Goal: Task Accomplishment & Management: Use online tool/utility

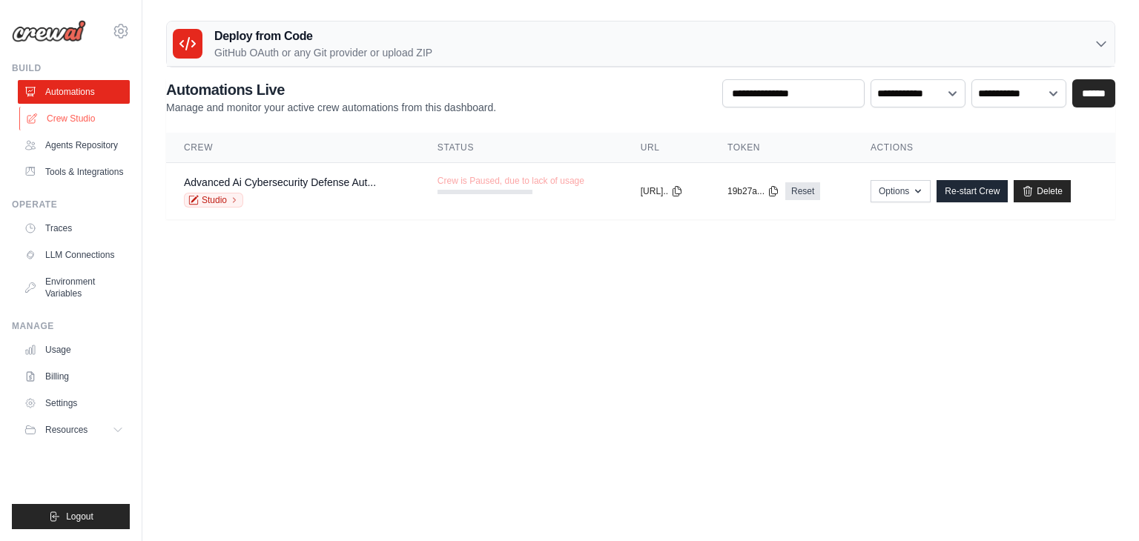
click at [64, 117] on link "Crew Studio" at bounding box center [75, 119] width 112 height 24
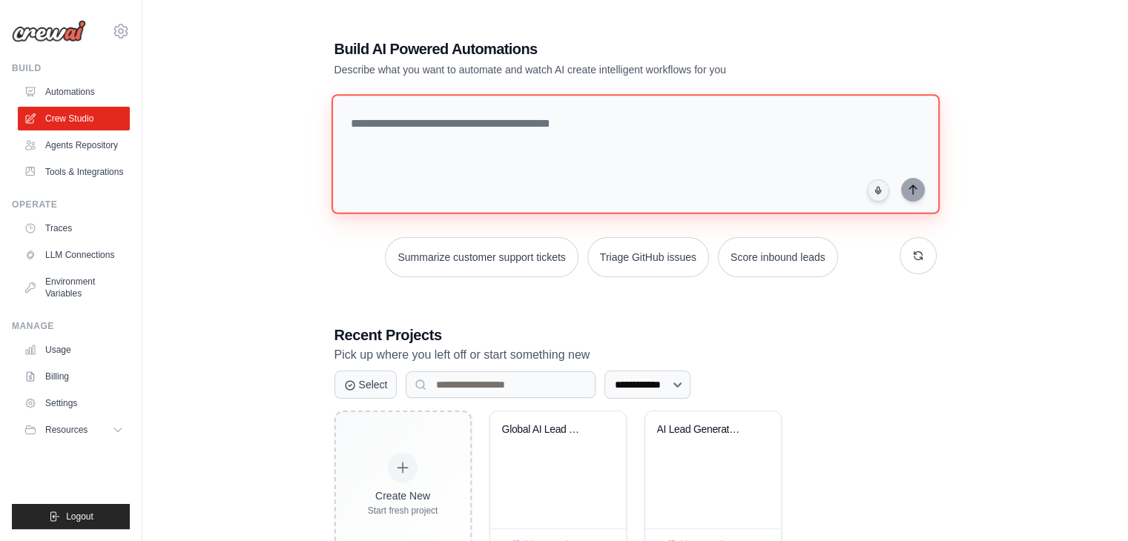
click at [477, 129] on textarea at bounding box center [635, 154] width 608 height 120
type textarea "*"
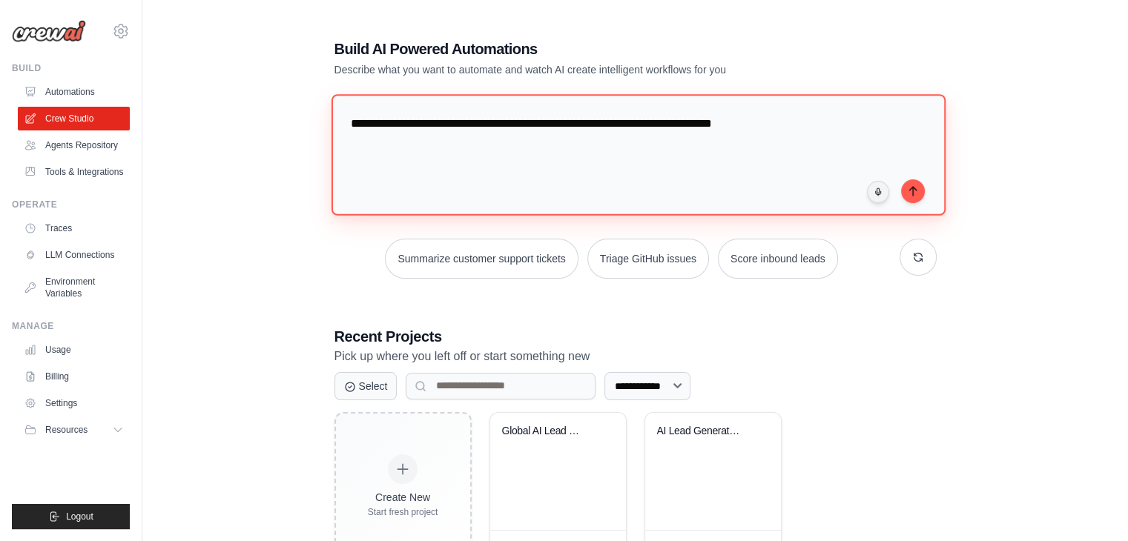
type textarea "**********"
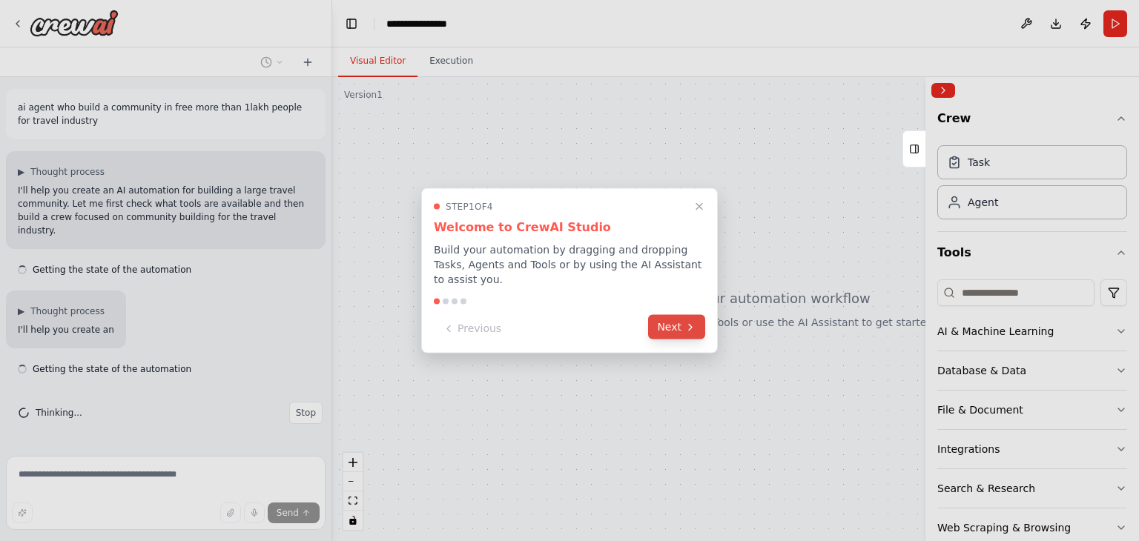
click at [672, 330] on button "Next" at bounding box center [676, 327] width 57 height 24
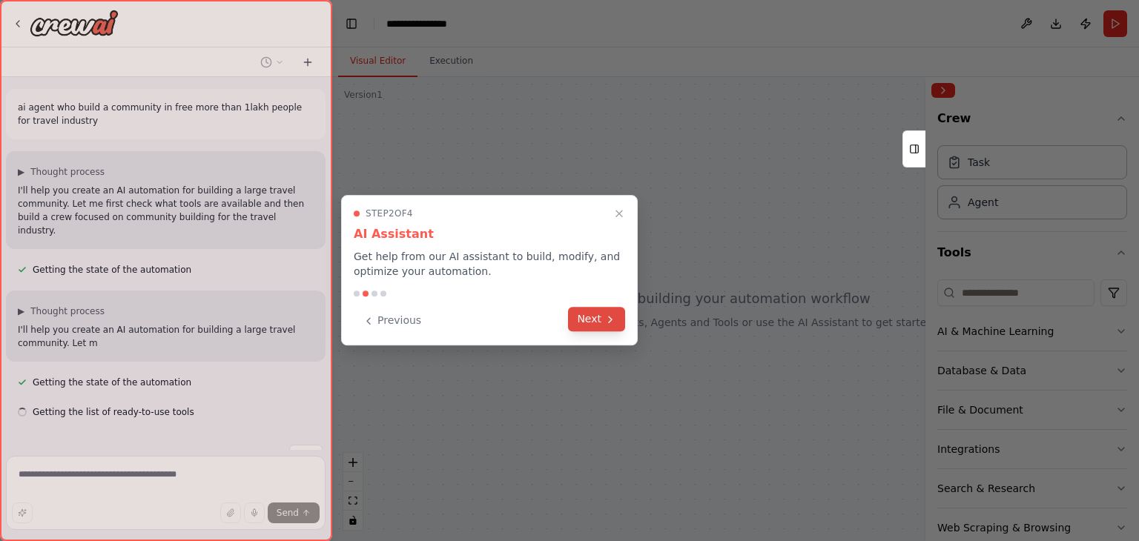
scroll to position [26, 0]
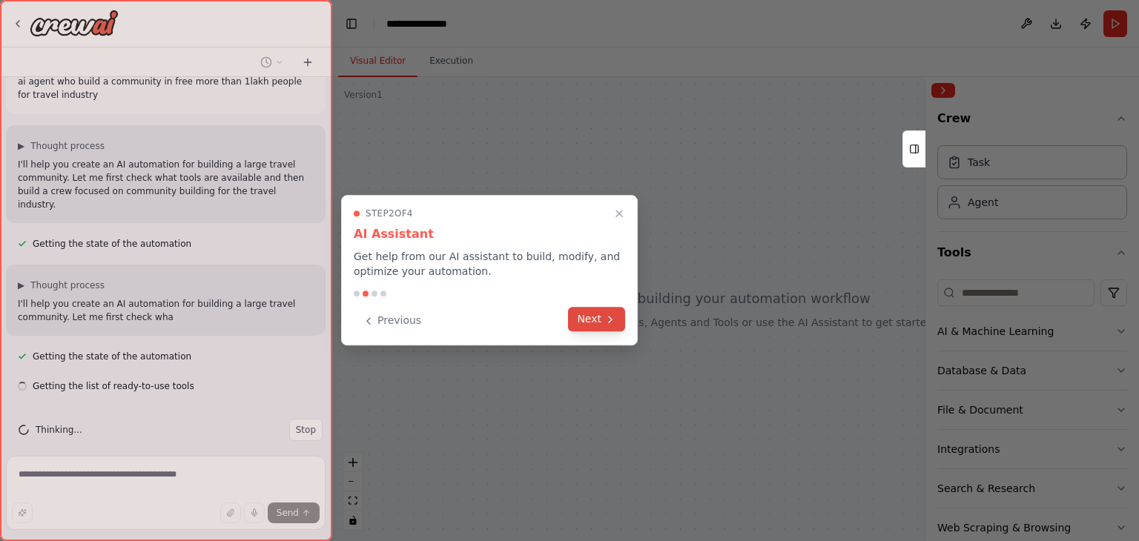
click at [596, 312] on button "Next" at bounding box center [596, 319] width 57 height 24
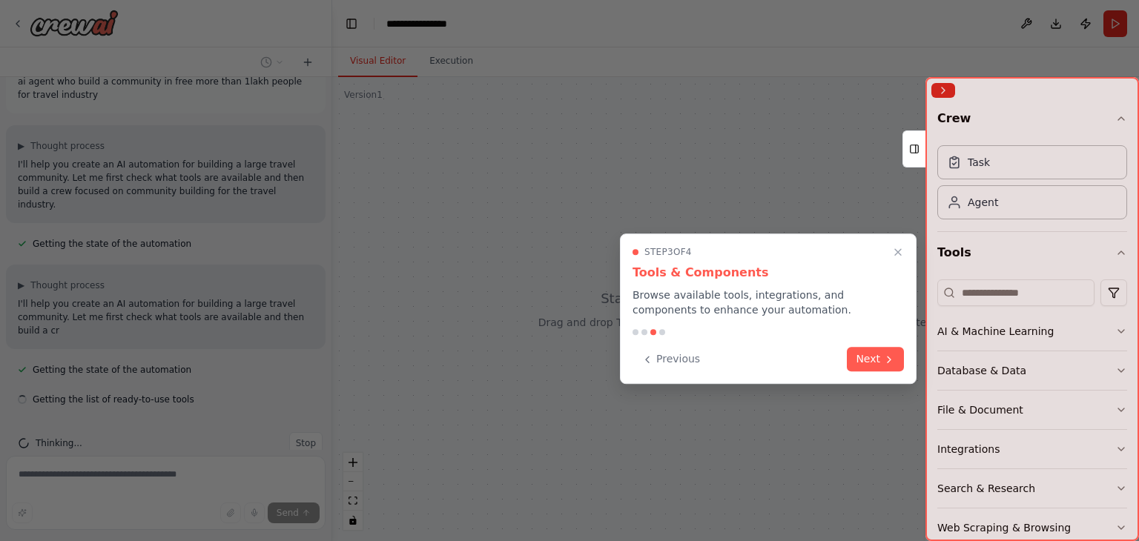
scroll to position [39, 0]
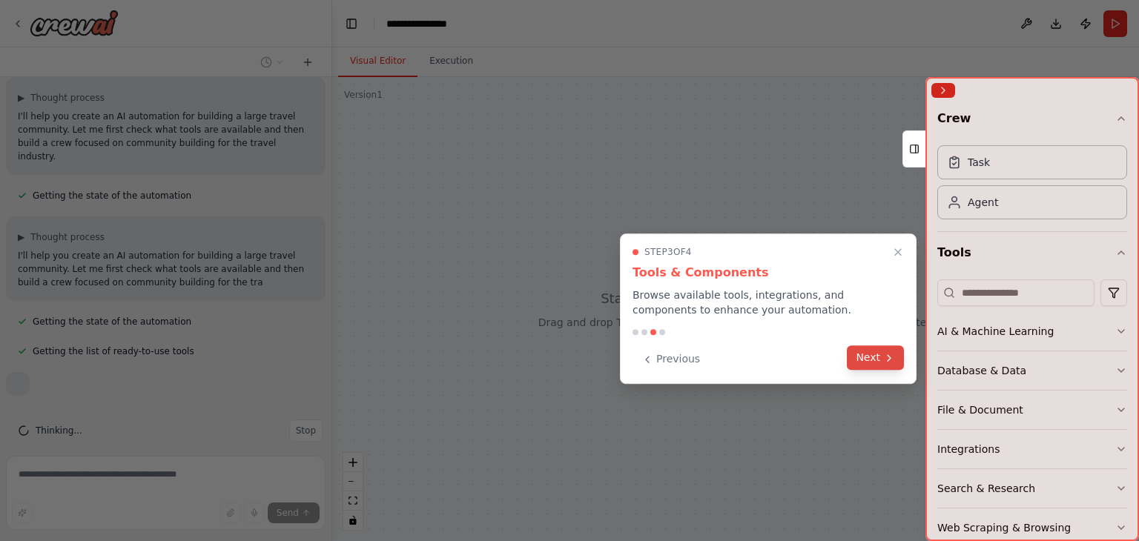
click at [874, 357] on button "Next" at bounding box center [875, 357] width 57 height 24
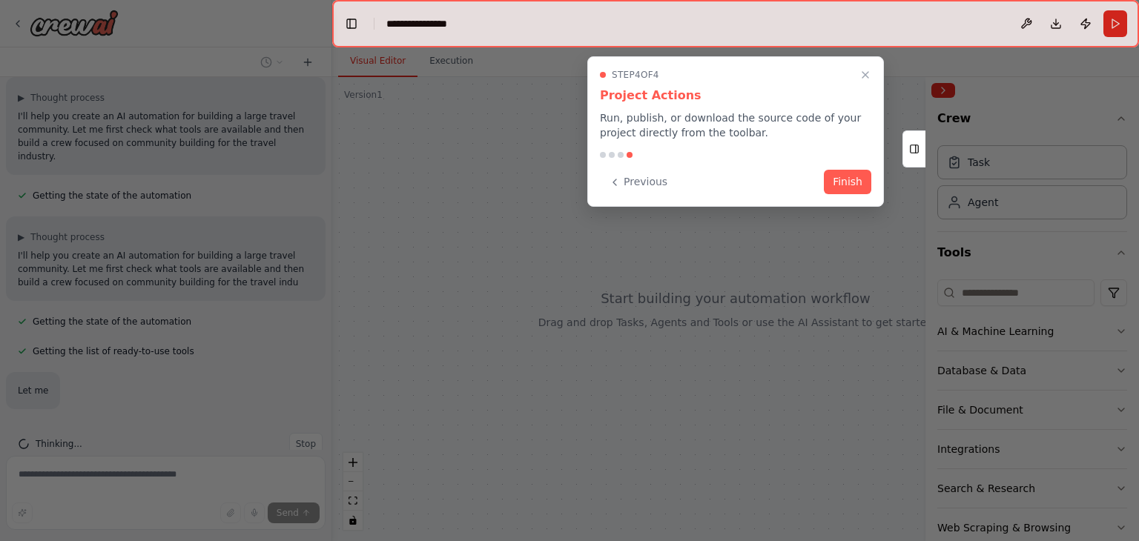
scroll to position [118, 0]
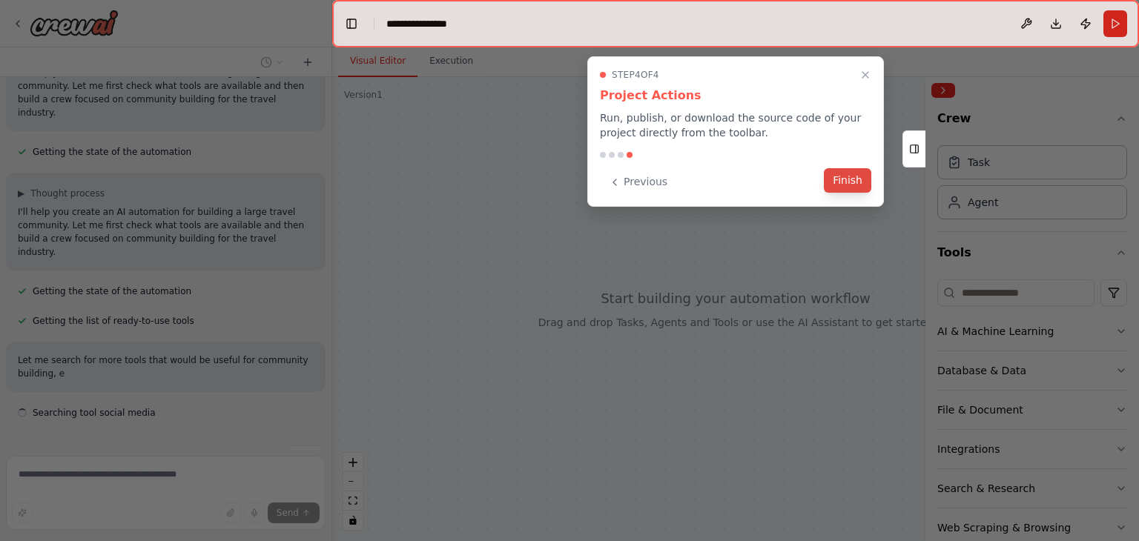
click at [849, 179] on button "Finish" at bounding box center [847, 180] width 47 height 24
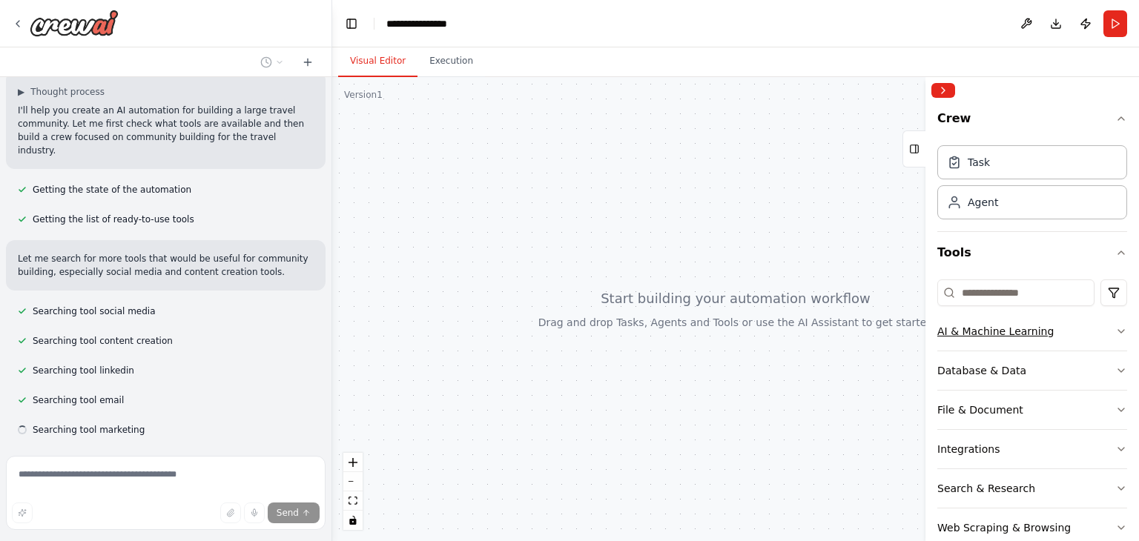
scroll to position [249, 0]
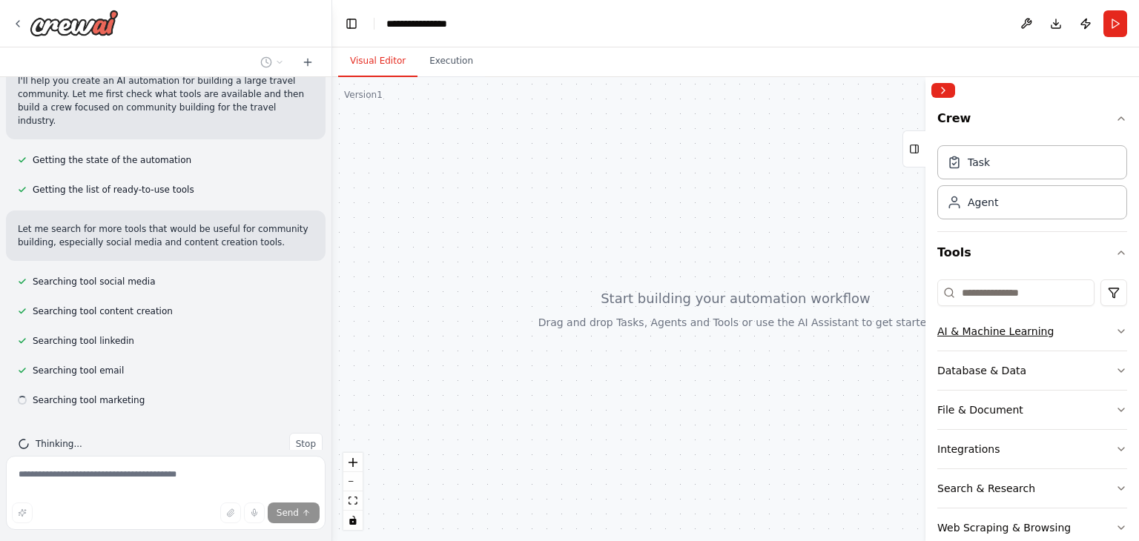
click at [1095, 335] on button "AI & Machine Learning" at bounding box center [1032, 331] width 190 height 39
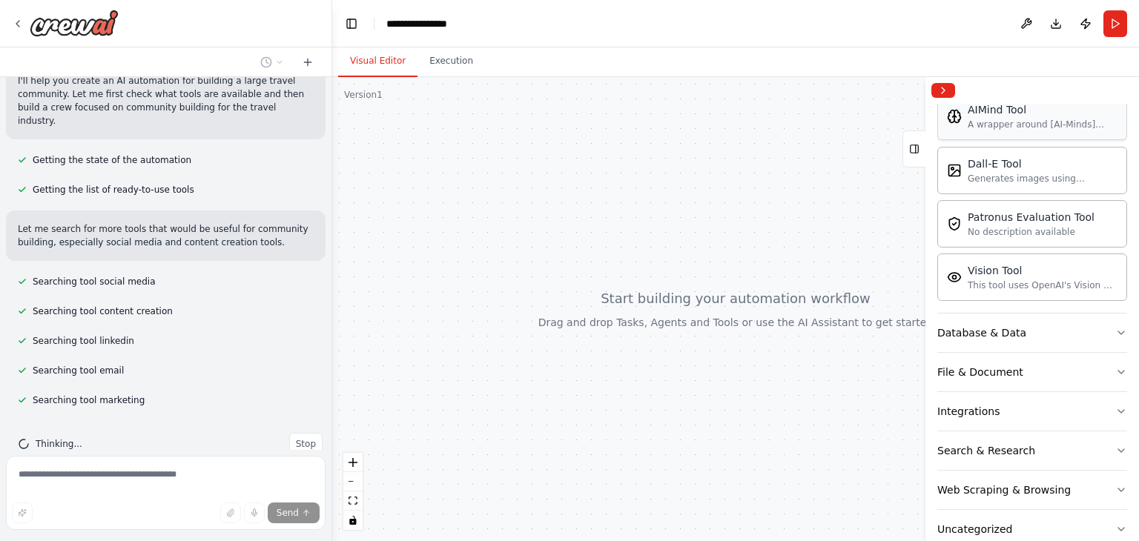
scroll to position [265, 0]
click at [1115, 328] on icon "button" at bounding box center [1121, 331] width 12 height 12
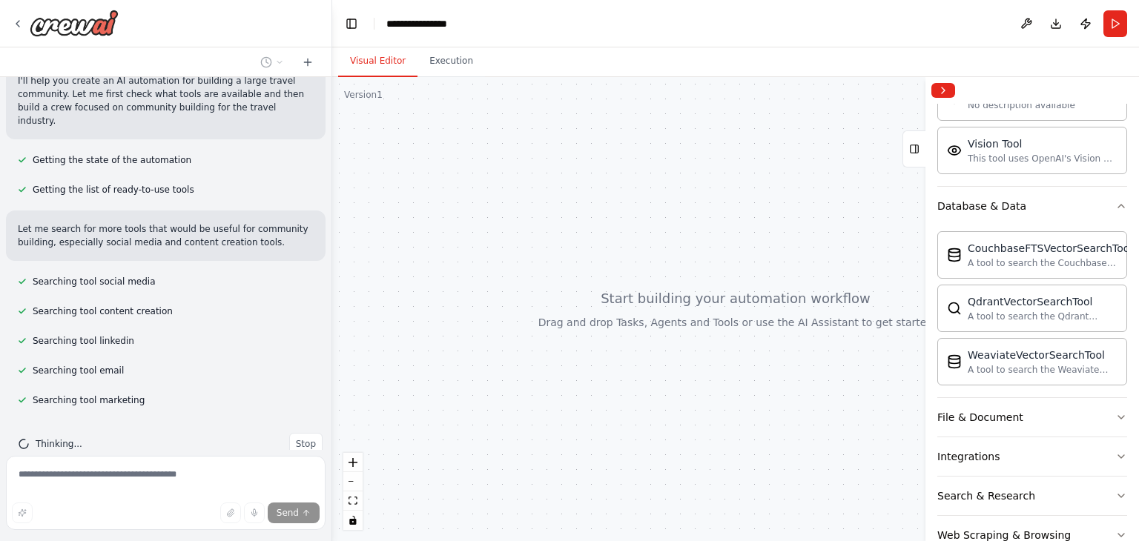
scroll to position [463, 0]
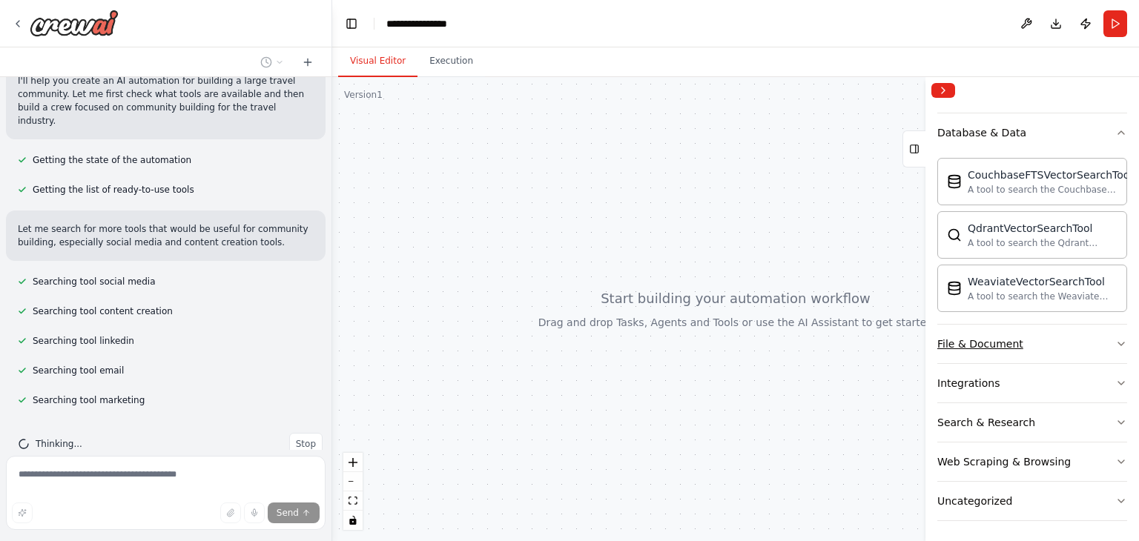
click at [1105, 332] on button "File & Document" at bounding box center [1032, 344] width 190 height 39
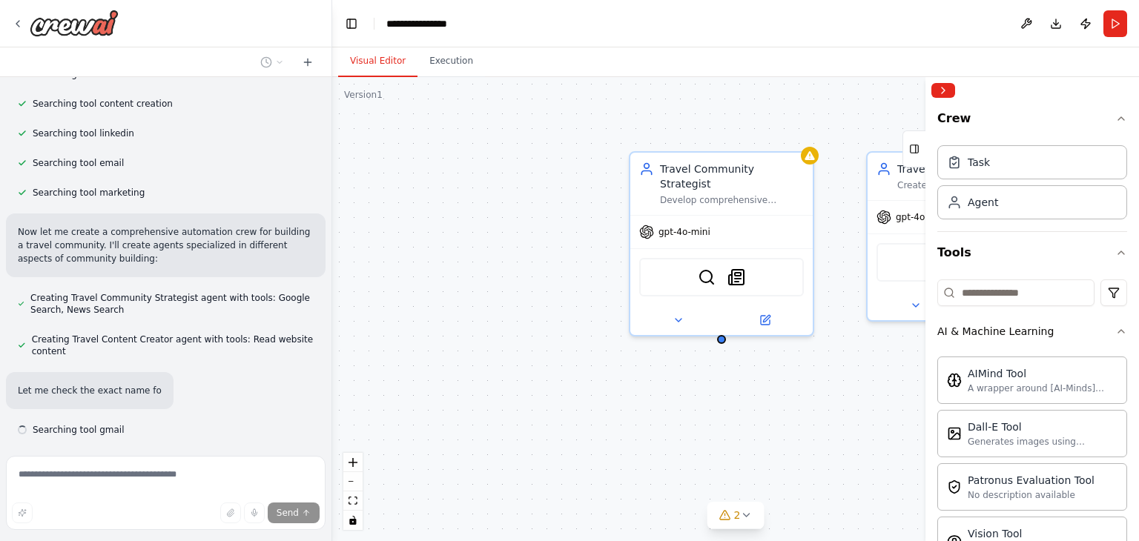
scroll to position [486, 0]
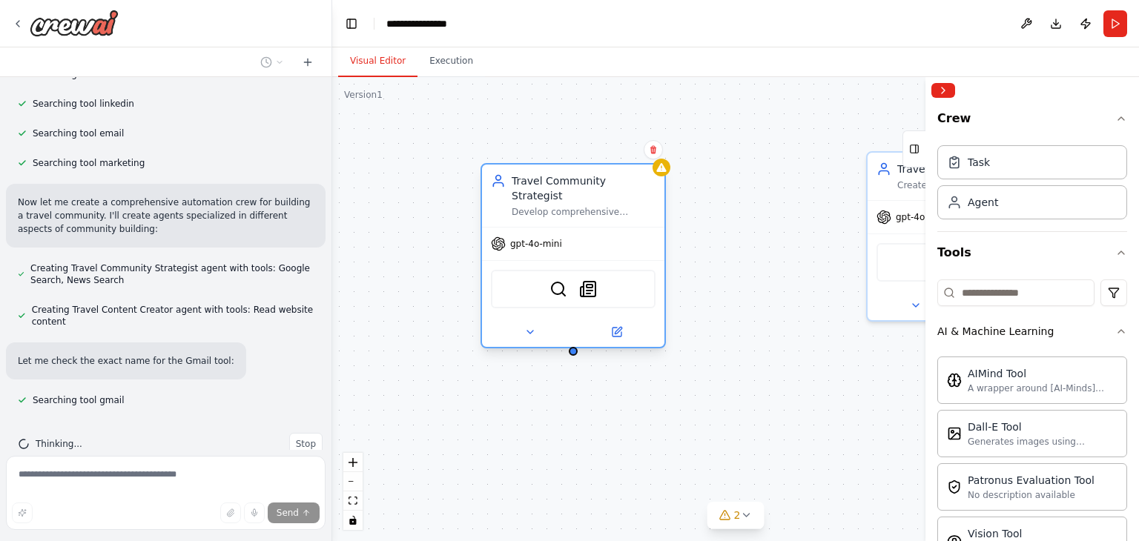
drag, startPoint x: 741, startPoint y: 169, endPoint x: 597, endPoint y: 180, distance: 145.0
click at [597, 180] on div "Travel Community Strategist" at bounding box center [584, 188] width 144 height 30
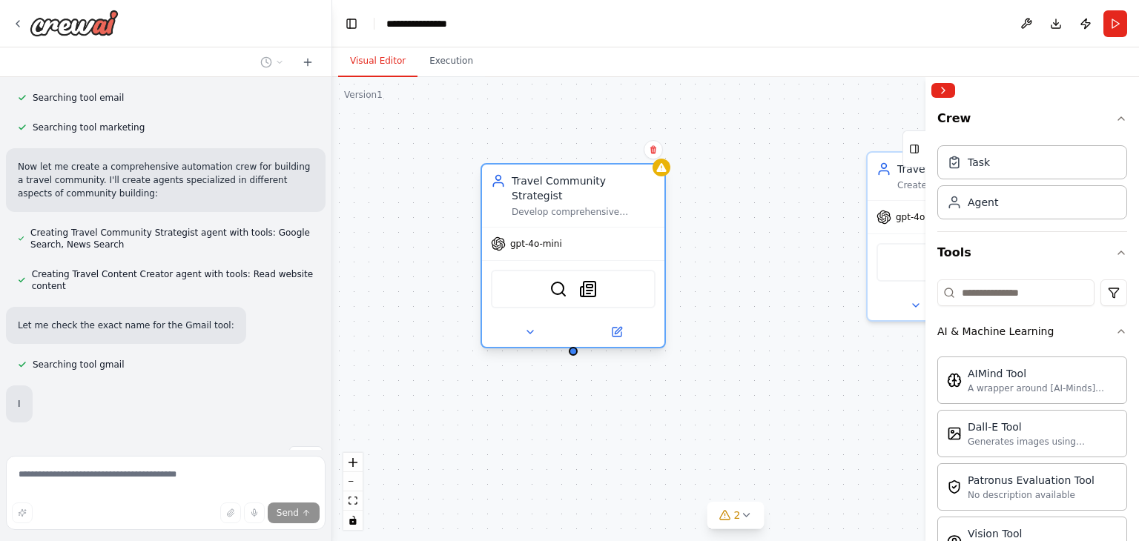
scroll to position [578, 0]
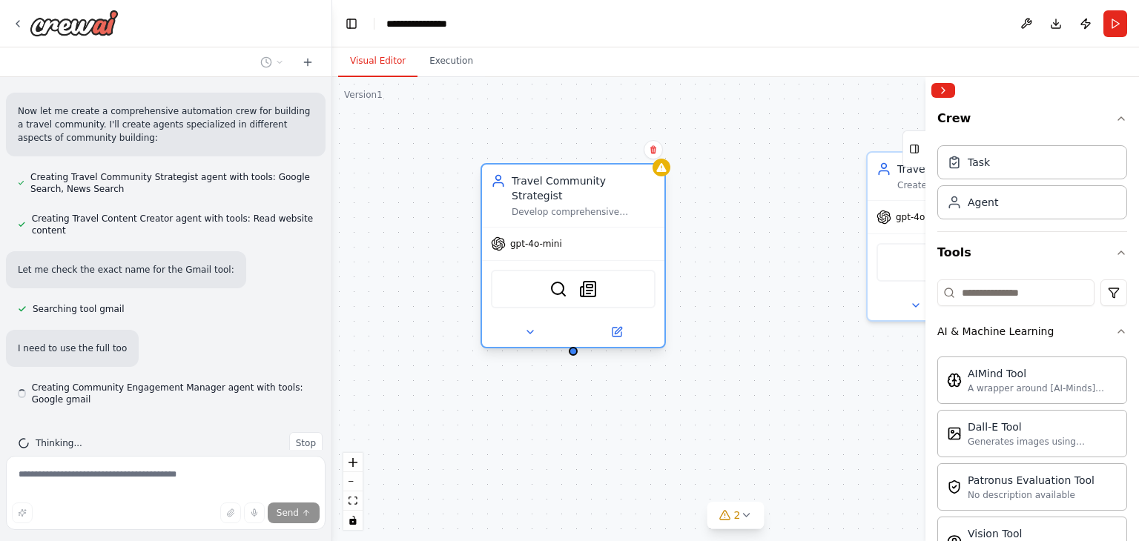
click at [597, 180] on div "Travel Community Strategist" at bounding box center [584, 188] width 144 height 30
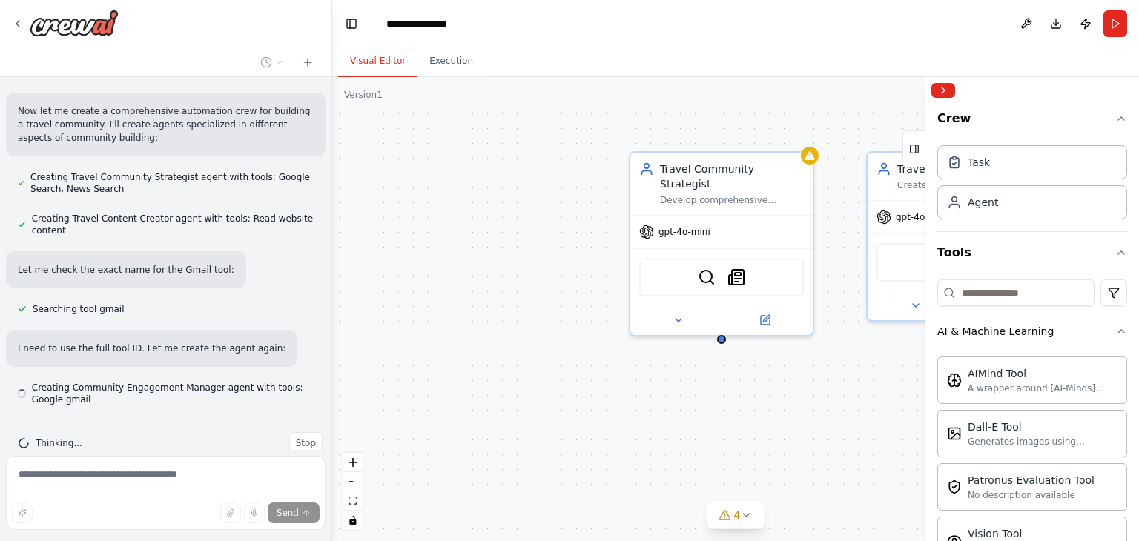
click at [713, 463] on div "Travel Community Strategist Develop comprehensive strategies to build and grow …" at bounding box center [735, 309] width 807 height 464
click at [944, 90] on button "Collapse right sidebar" at bounding box center [943, 90] width 24 height 15
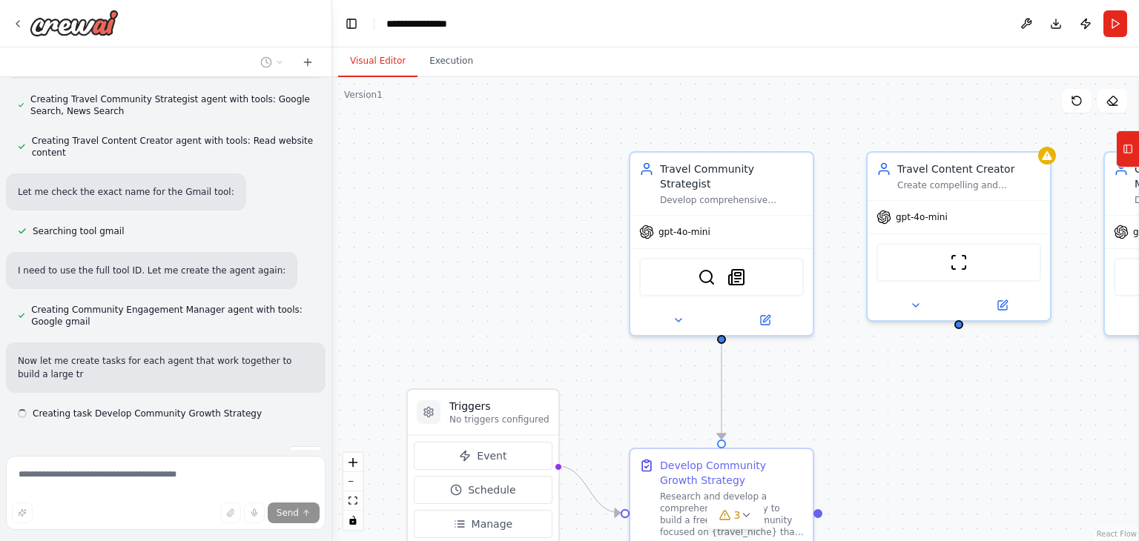
scroll to position [669, 0]
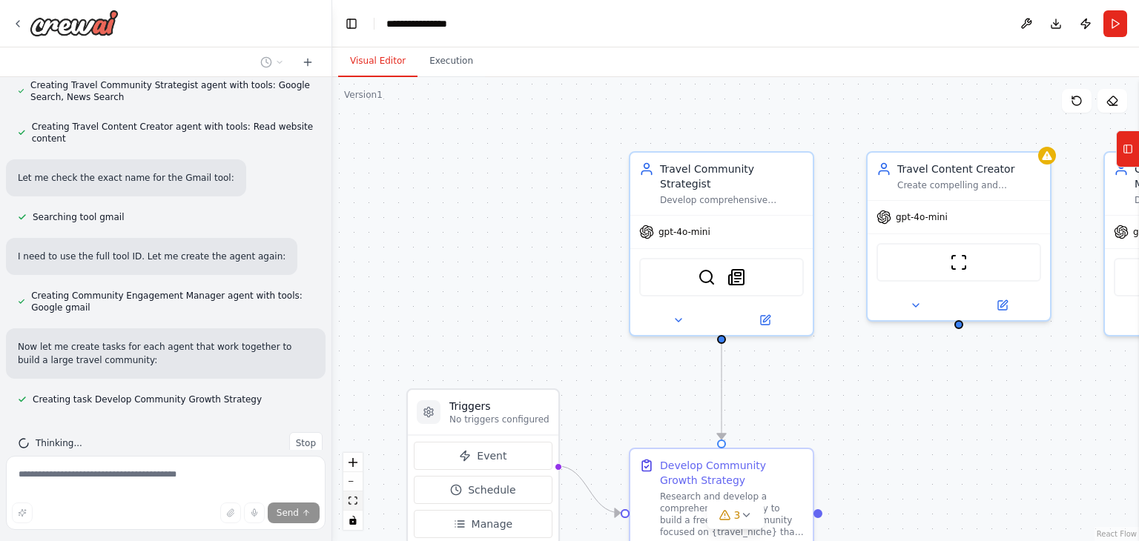
click at [352, 503] on icon "fit view" at bounding box center [352, 501] width 9 height 8
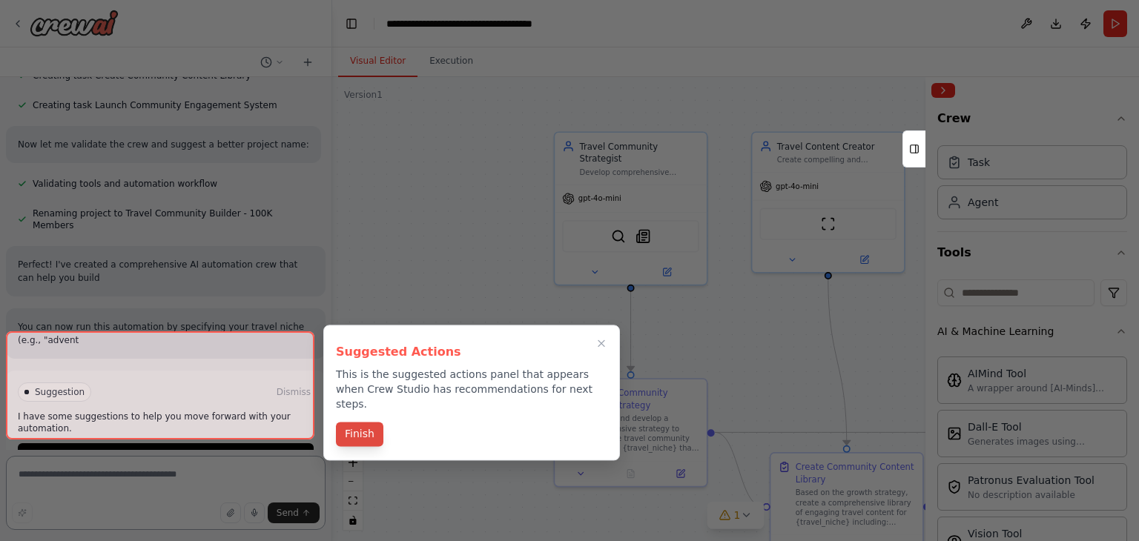
scroll to position [1023, 0]
click at [347, 422] on button "Finish" at bounding box center [359, 434] width 47 height 24
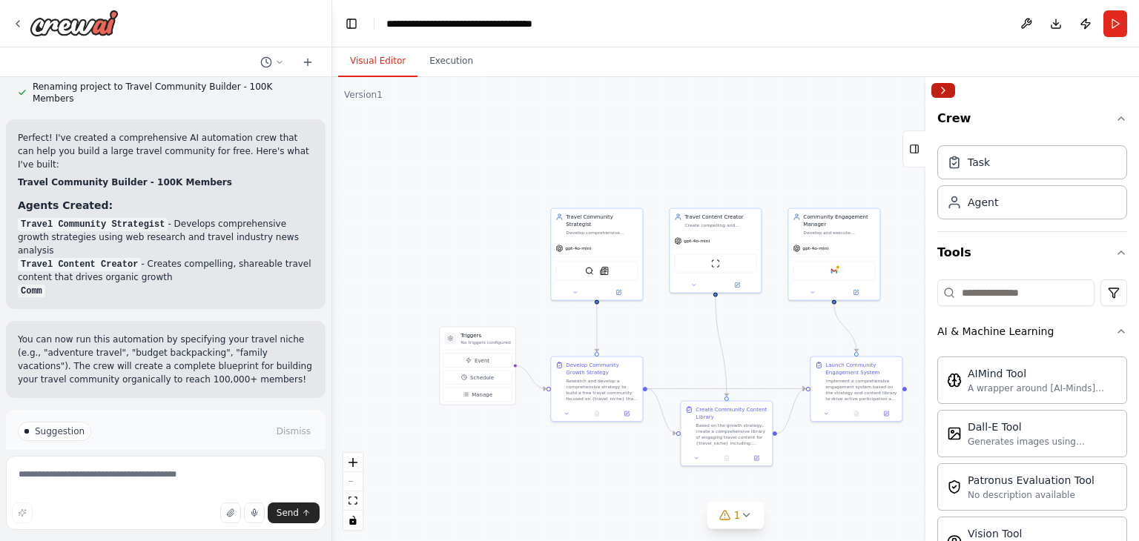
scroll to position [1162, 0]
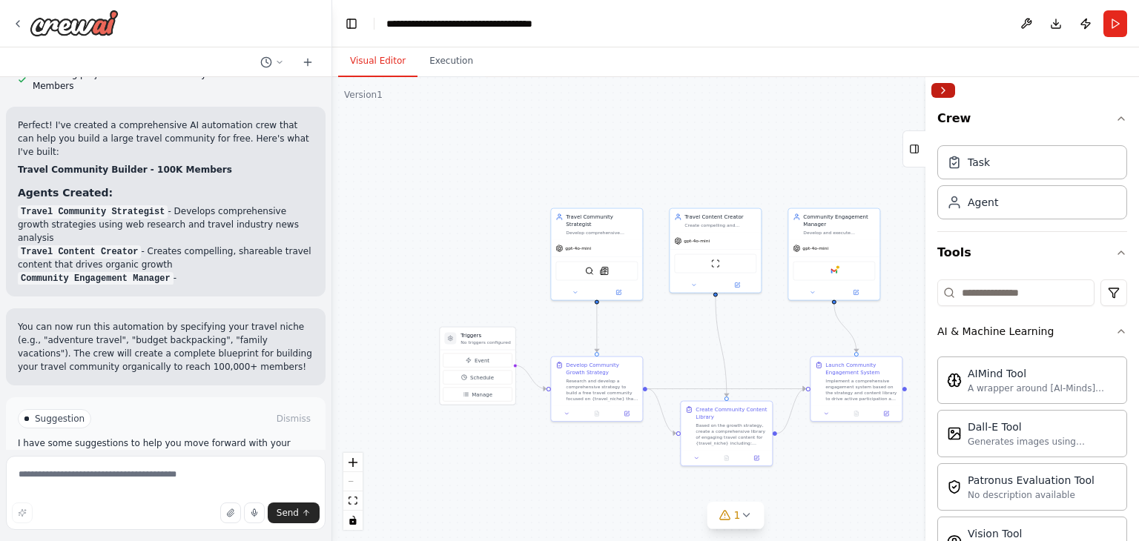
click at [945, 91] on button "Collapse right sidebar" at bounding box center [943, 90] width 24 height 15
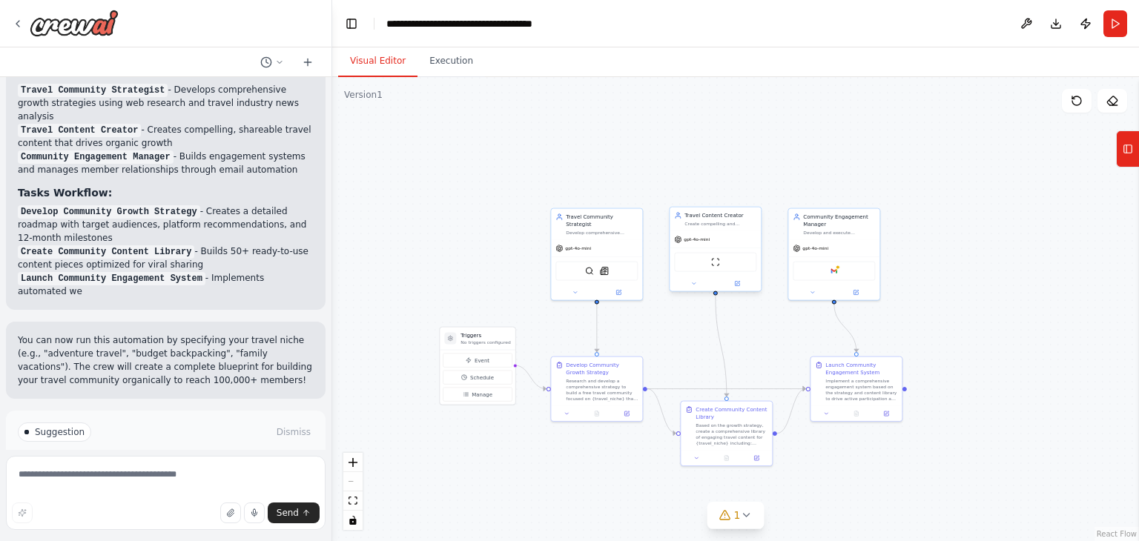
scroll to position [1298, 0]
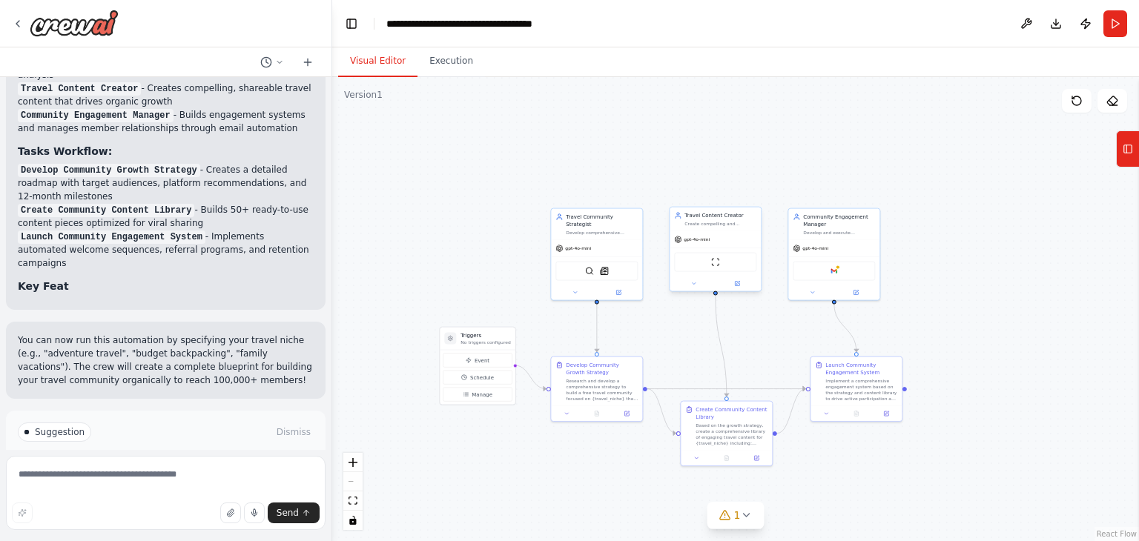
click at [716, 271] on div "ScrapeWebsiteTool" at bounding box center [715, 262] width 82 height 19
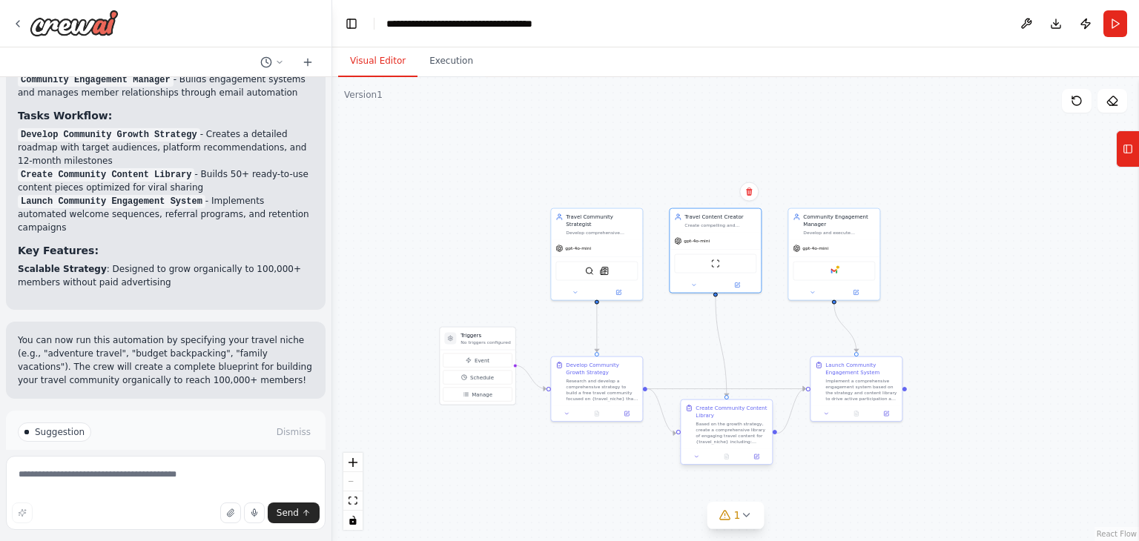
scroll to position [1375, 0]
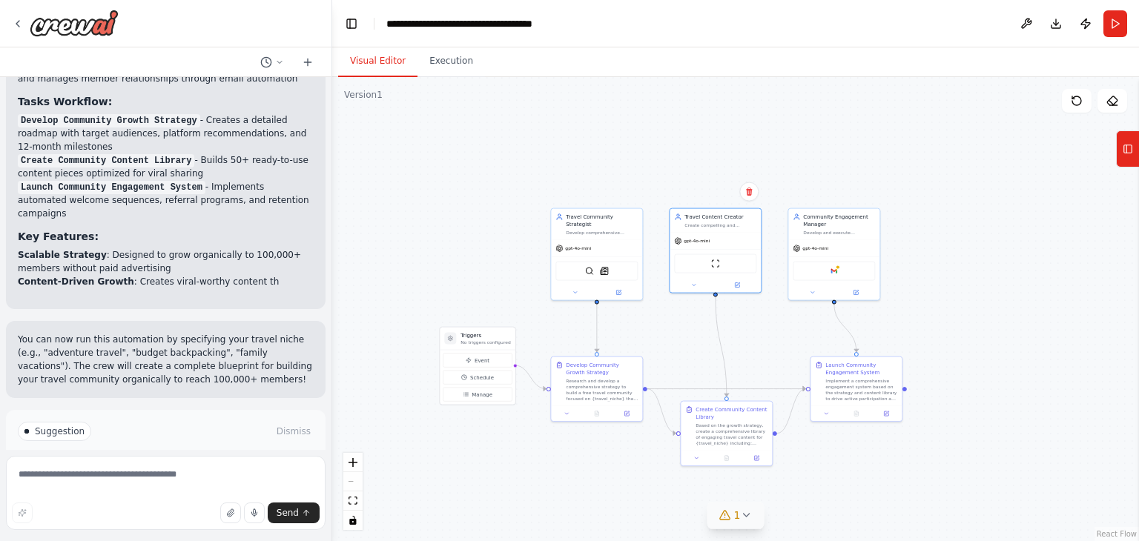
click at [742, 515] on icon at bounding box center [746, 515] width 12 height 12
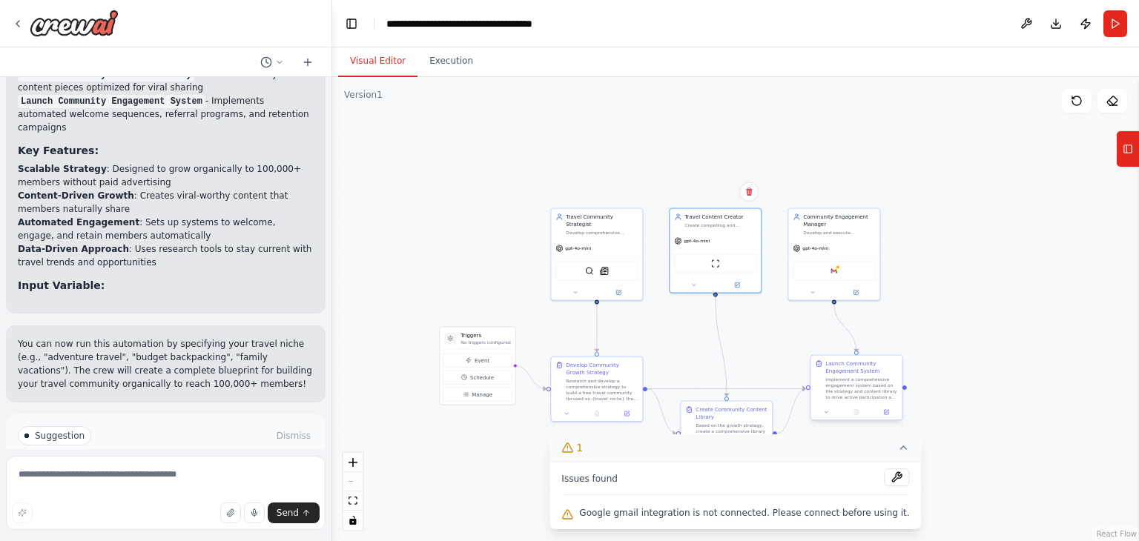
scroll to position [1483, 0]
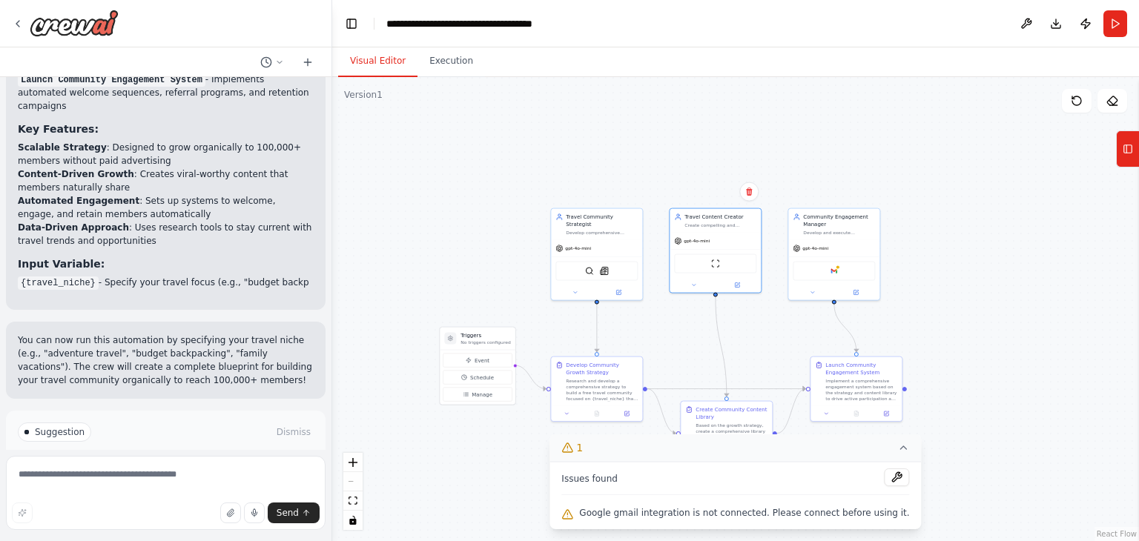
click at [956, 339] on div ".deletable-edge-delete-btn { width: 20px; height: 20px; border: 0px solid #ffff…" at bounding box center [735, 309] width 807 height 464
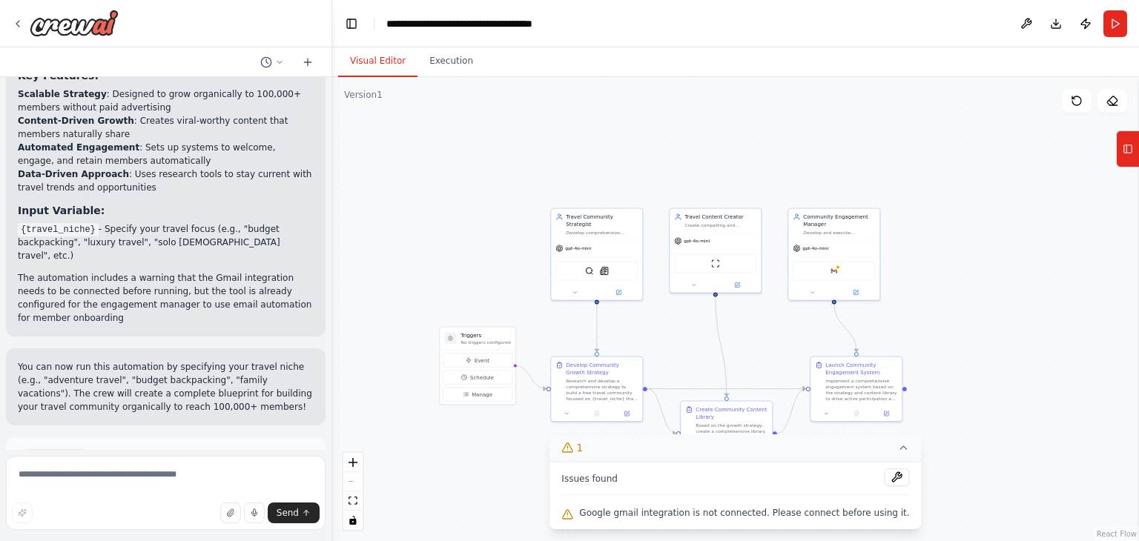
scroll to position [1550, 0]
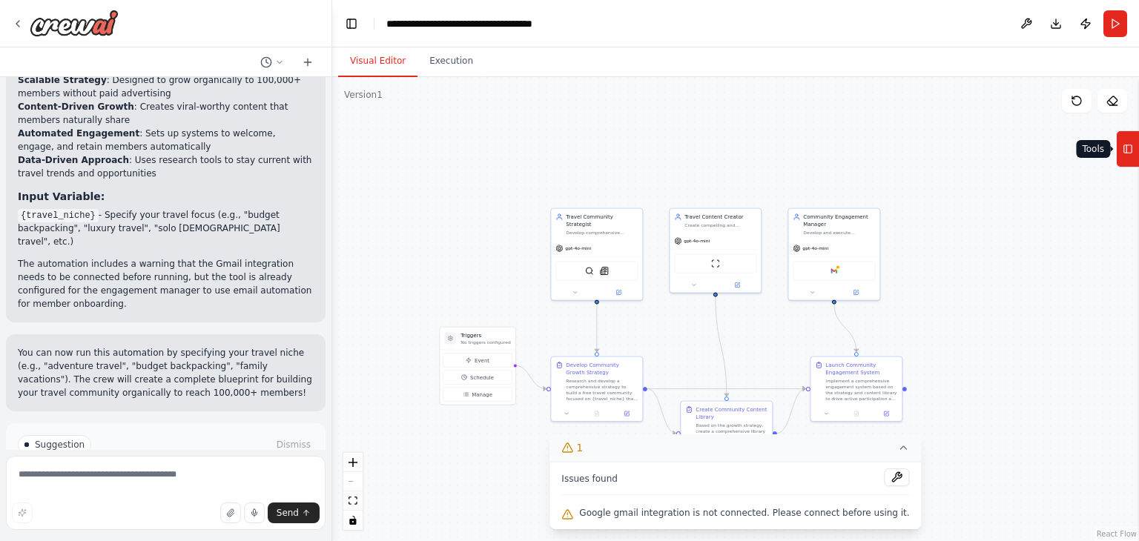
click at [1128, 149] on icon at bounding box center [1127, 149] width 10 height 24
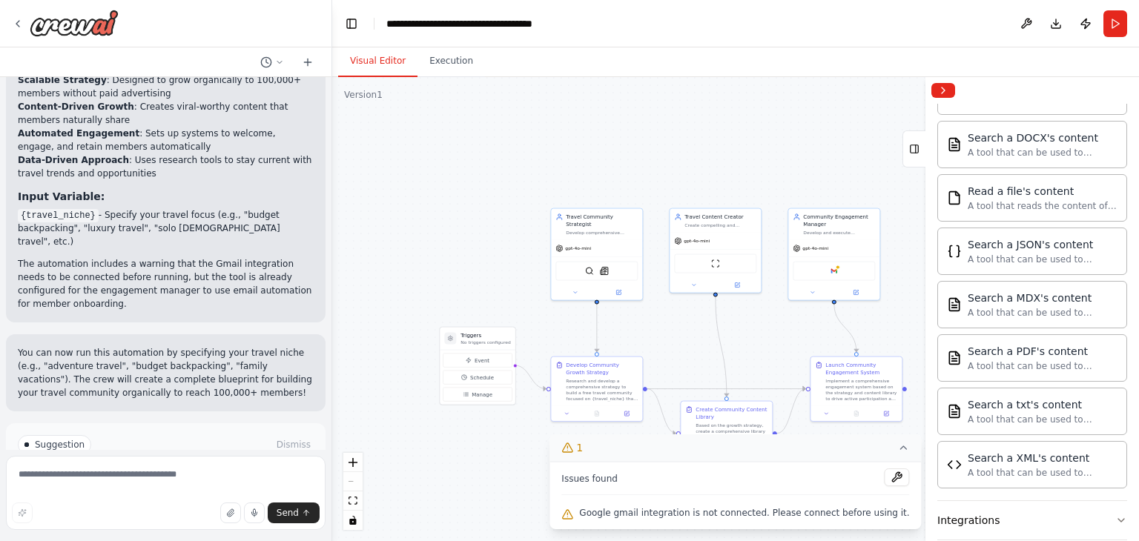
scroll to position [900, 0]
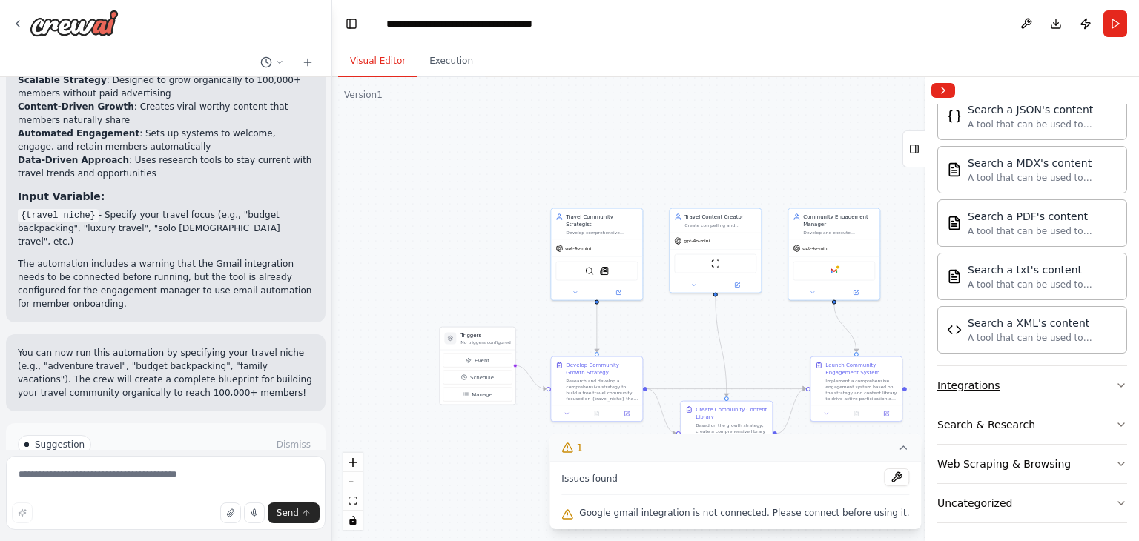
click at [1091, 374] on button "Integrations" at bounding box center [1032, 385] width 190 height 39
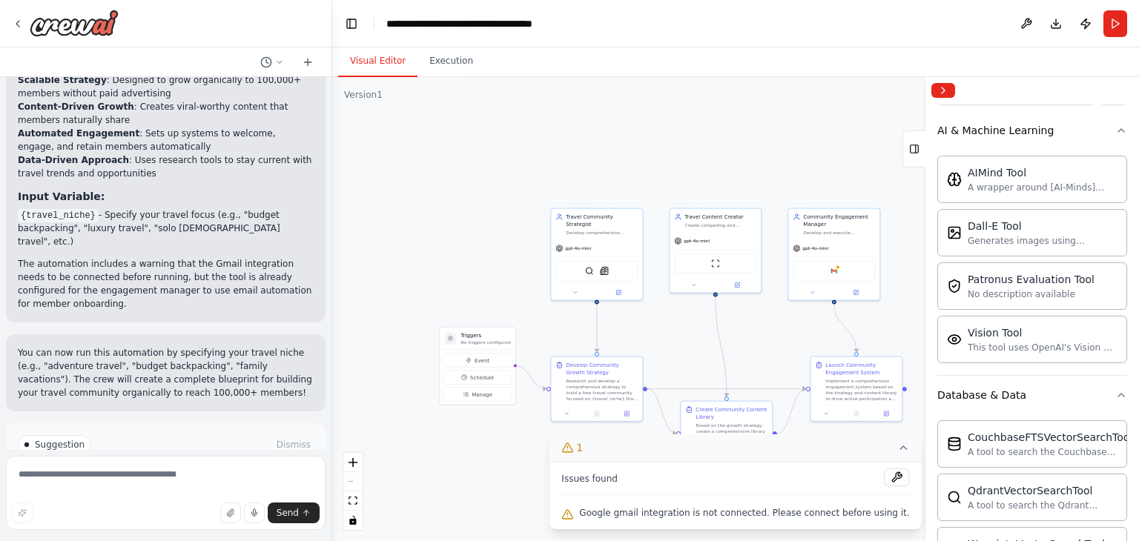
scroll to position [0, 0]
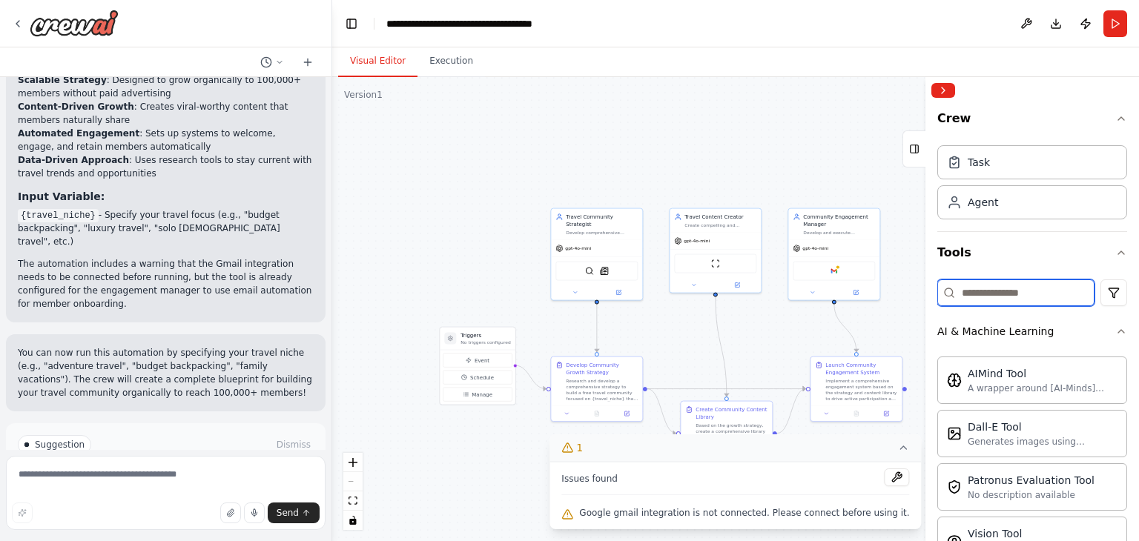
click at [1013, 291] on input at bounding box center [1015, 292] width 157 height 27
click at [982, 291] on input at bounding box center [1015, 292] width 157 height 27
click at [1008, 291] on input at bounding box center [1015, 292] width 157 height 27
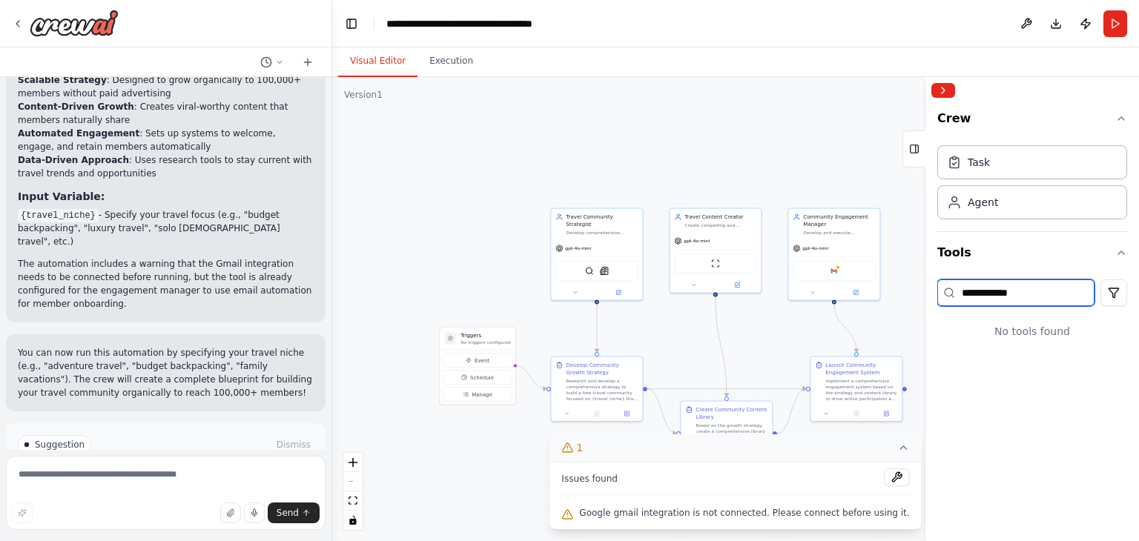
type input "**********"
click at [821, 105] on div ".deletable-edge-delete-btn { width: 20px; height: 20px; border: 0px solid #ffff…" at bounding box center [735, 309] width 807 height 464
click at [157, 502] on span "Run Automation" at bounding box center [172, 508] width 72 height 12
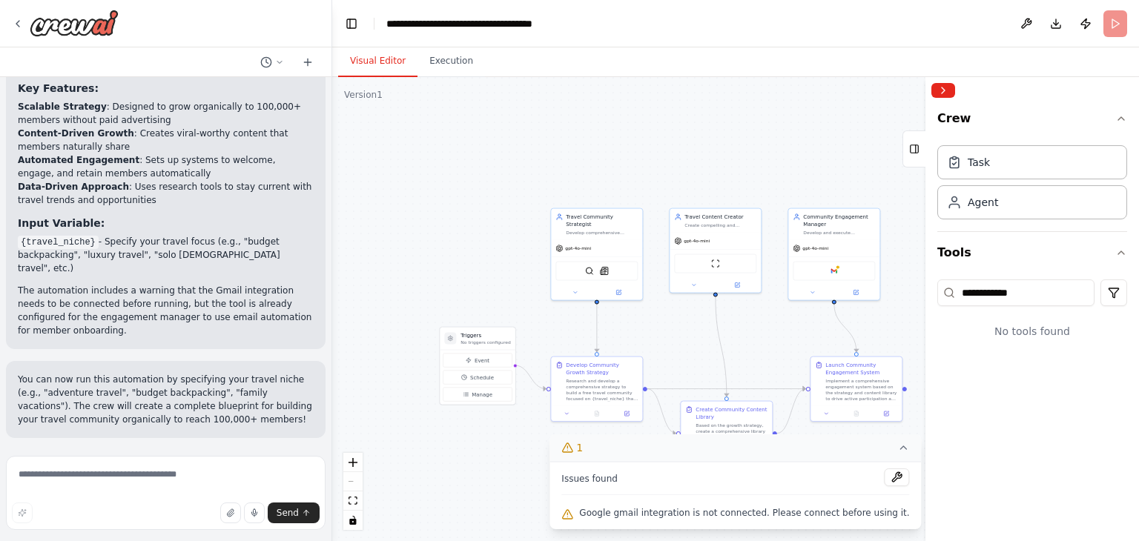
scroll to position [1430, 0]
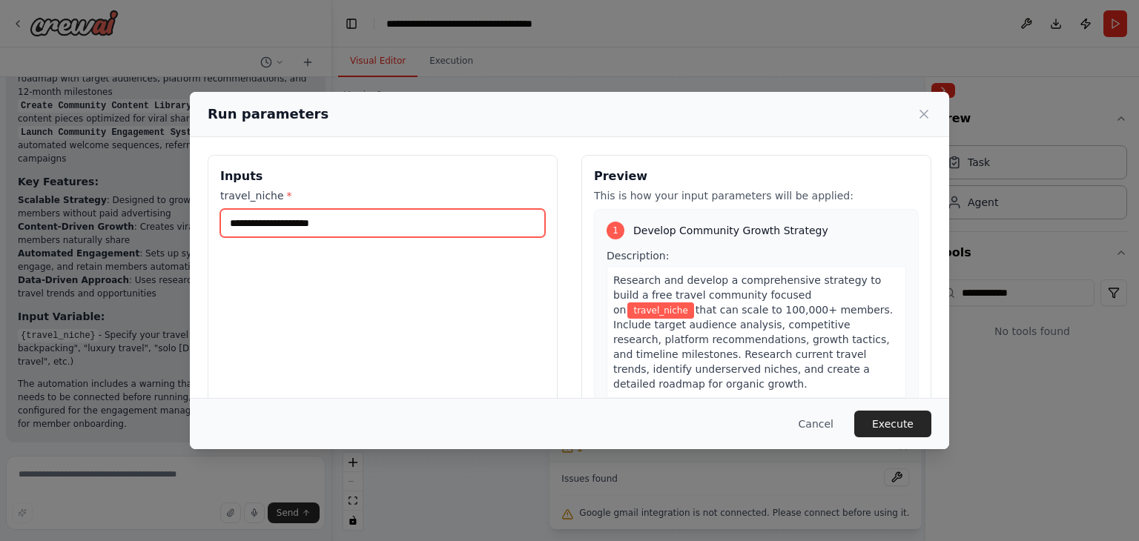
click at [342, 216] on input "travel_niche *" at bounding box center [382, 223] width 325 height 28
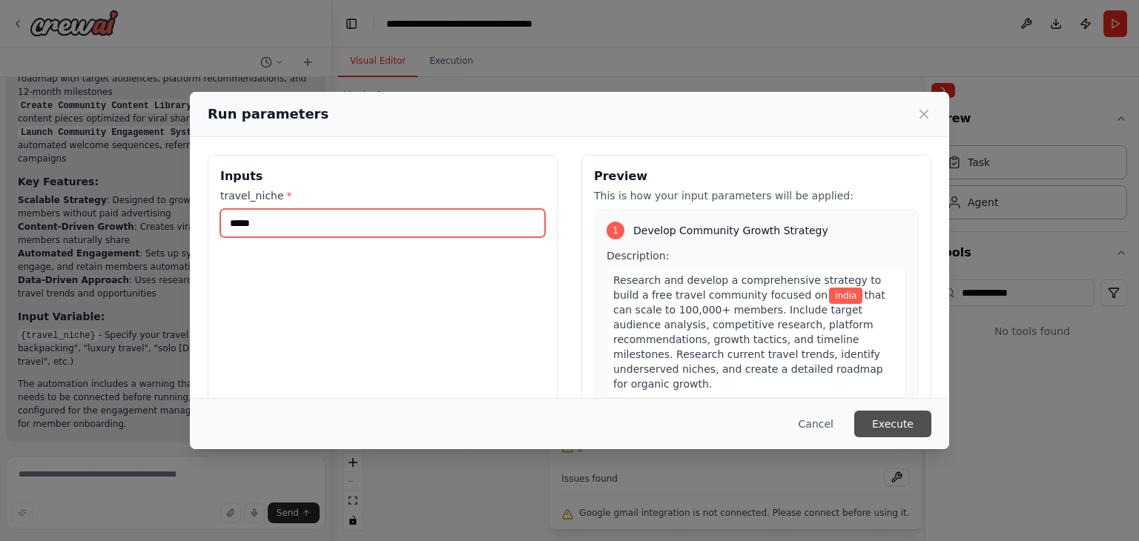
type input "*****"
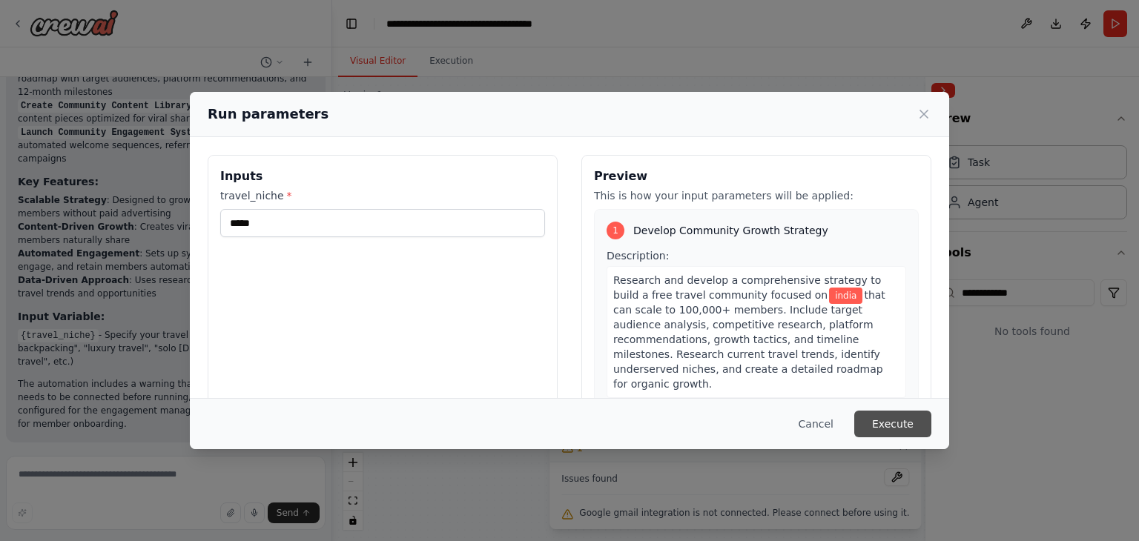
click at [890, 422] on button "Execute" at bounding box center [892, 424] width 77 height 27
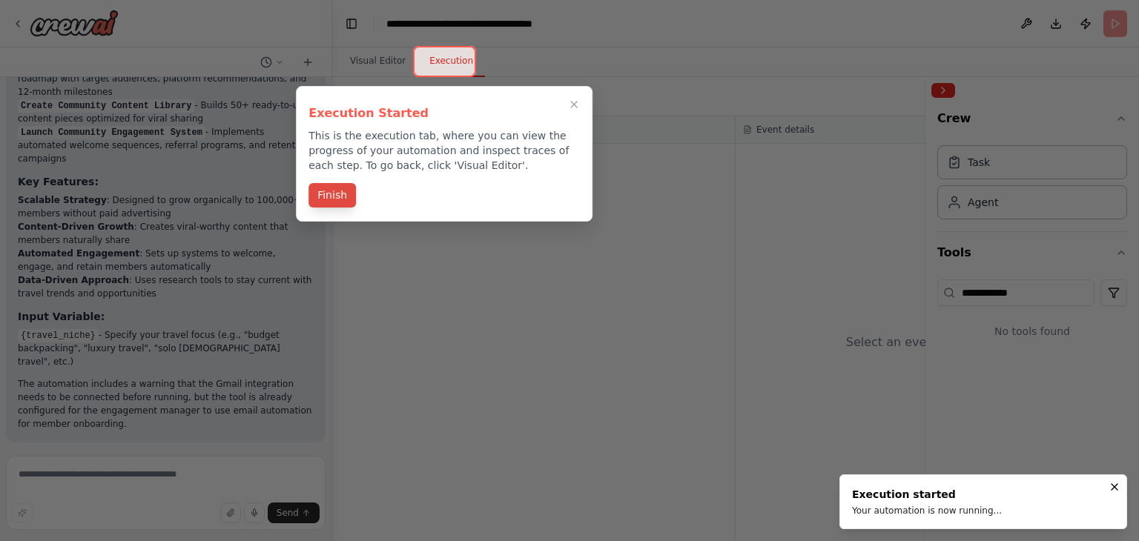
click at [329, 198] on button "Finish" at bounding box center [331, 195] width 47 height 24
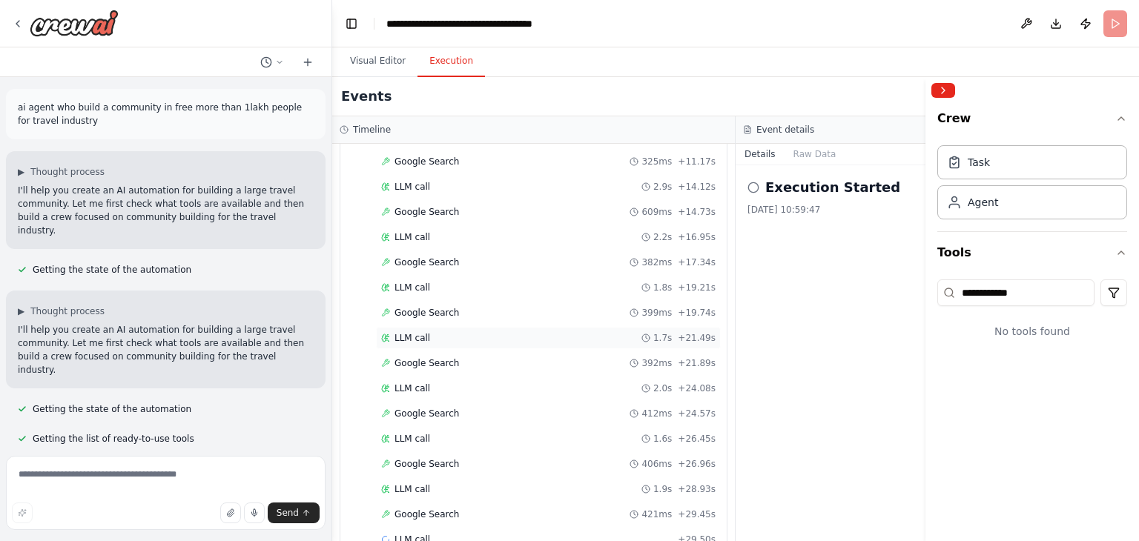
scroll to position [324, 0]
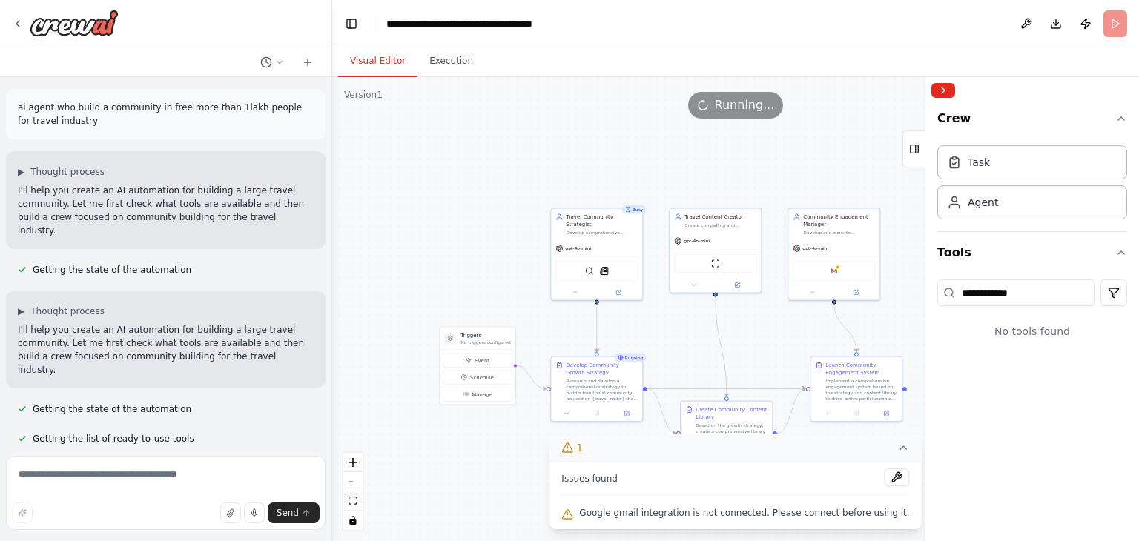
click at [378, 57] on button "Visual Editor" at bounding box center [377, 61] width 79 height 31
drag, startPoint x: 496, startPoint y: 144, endPoint x: 427, endPoint y: 137, distance: 69.3
click at [427, 137] on div ".deletable-edge-delete-btn { width: 20px; height: 20px; border: 0px solid #ffff…" at bounding box center [735, 309] width 807 height 464
drag, startPoint x: 1025, startPoint y: 26, endPoint x: 709, endPoint y: 67, distance: 318.5
click at [709, 67] on div "Visual Editor Execution" at bounding box center [735, 62] width 807 height 30
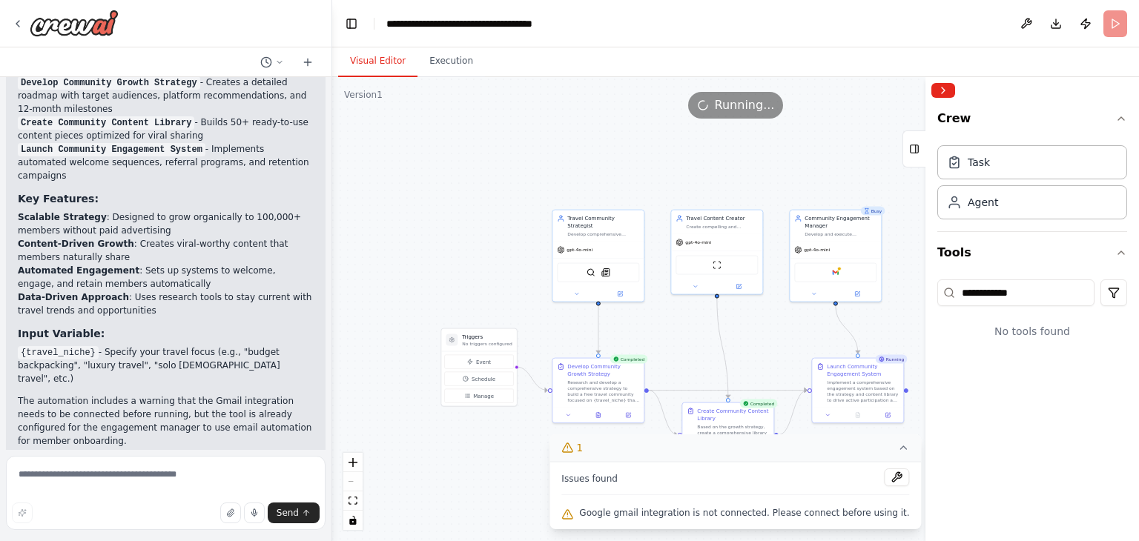
scroll to position [1430, 0]
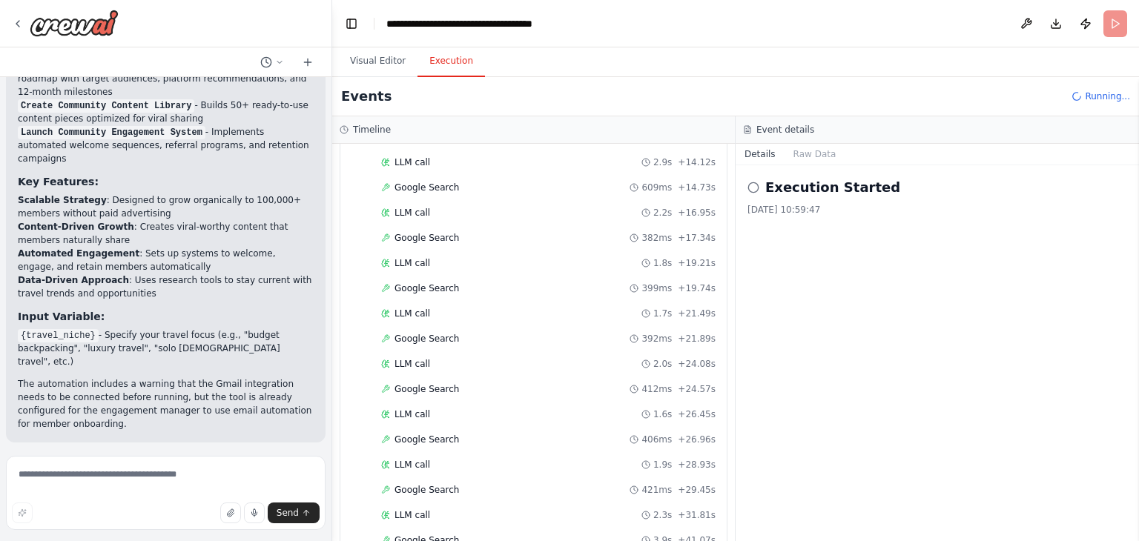
click at [449, 59] on button "Execution" at bounding box center [450, 61] width 67 height 31
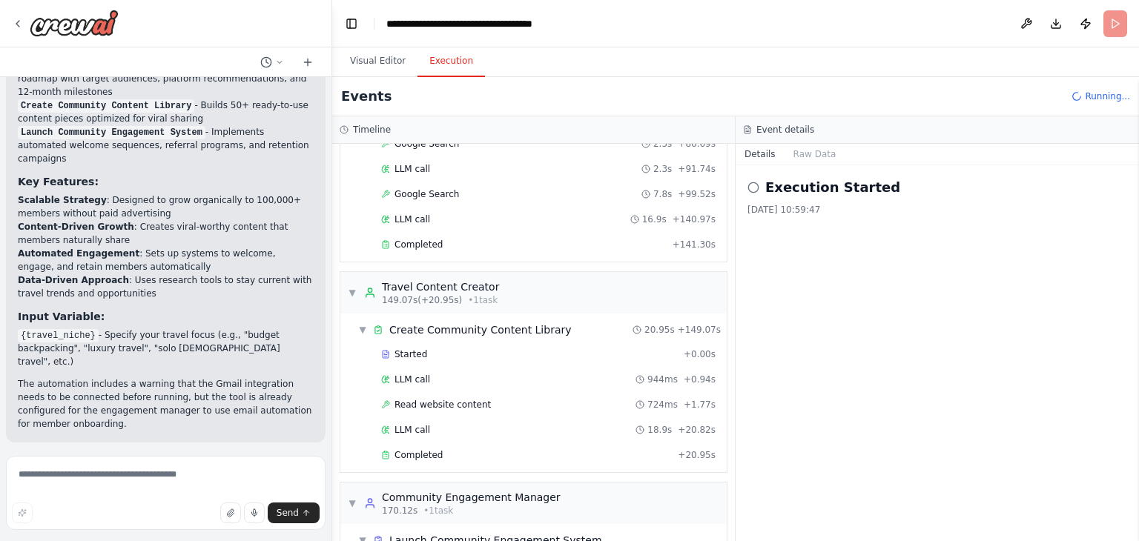
scroll to position [1279, 0]
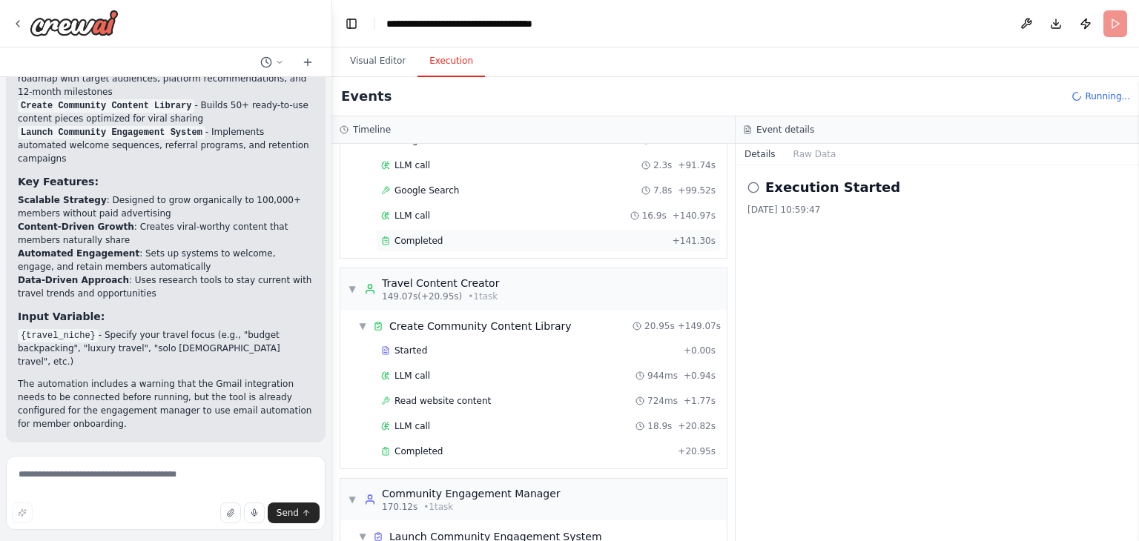
click at [415, 235] on span "Completed" at bounding box center [418, 241] width 48 height 12
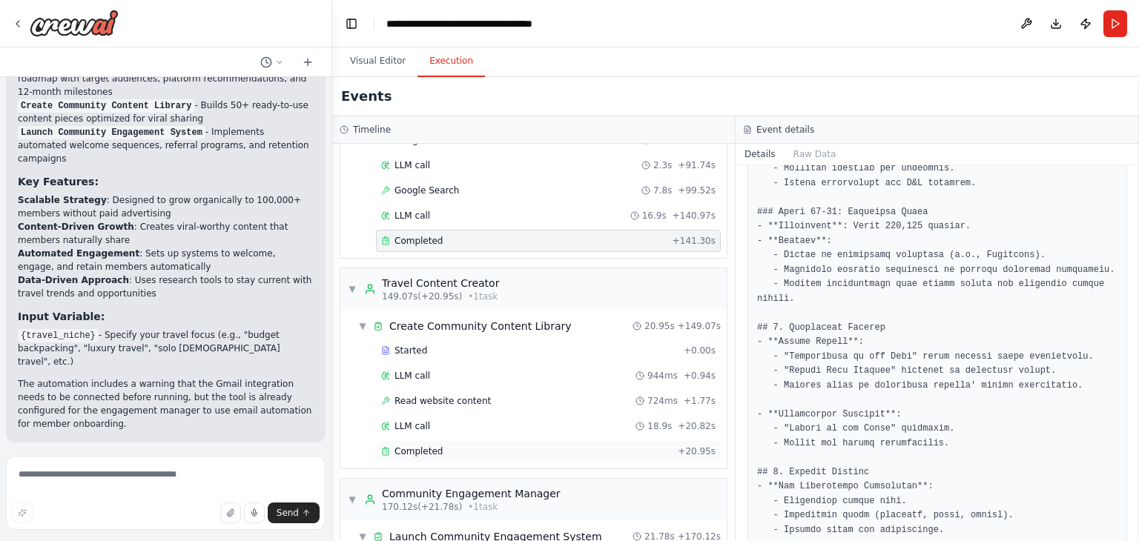
scroll to position [1364, 0]
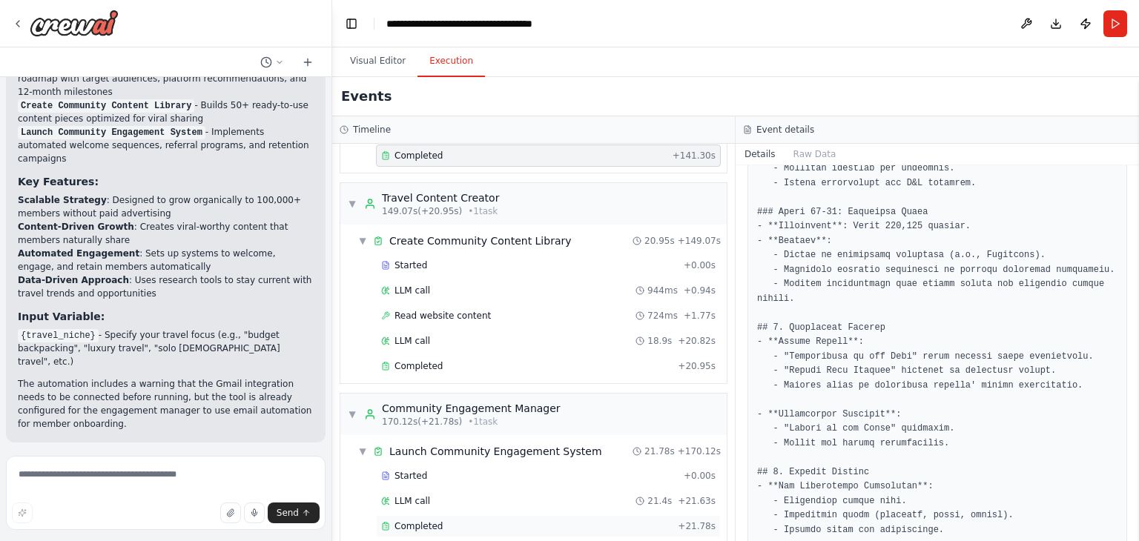
click at [431, 520] on span "Completed" at bounding box center [418, 526] width 48 height 12
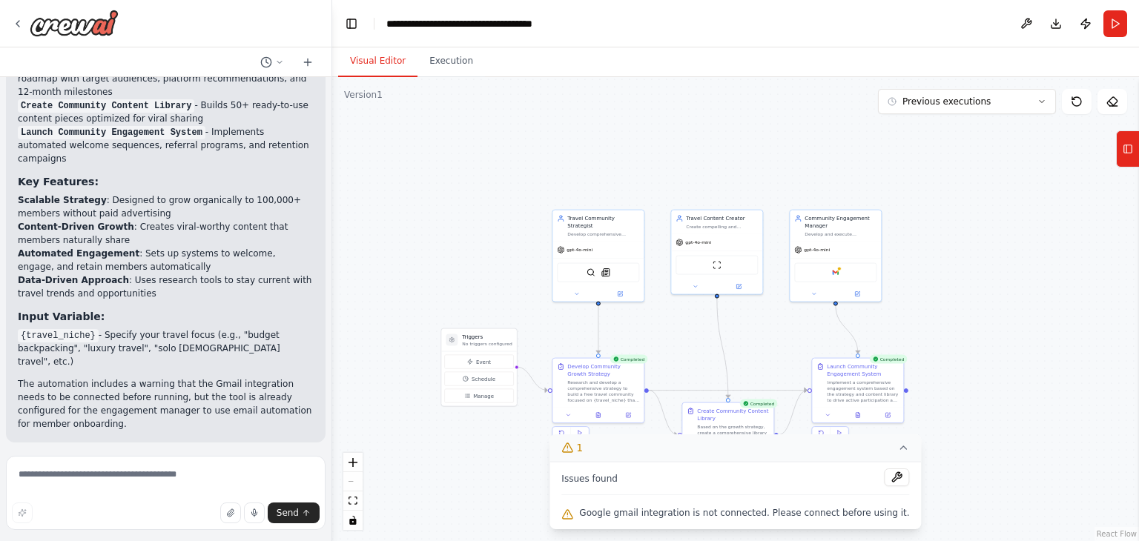
click at [368, 62] on button "Visual Editor" at bounding box center [377, 61] width 79 height 31
click at [1122, 21] on button "Run" at bounding box center [1115, 23] width 24 height 27
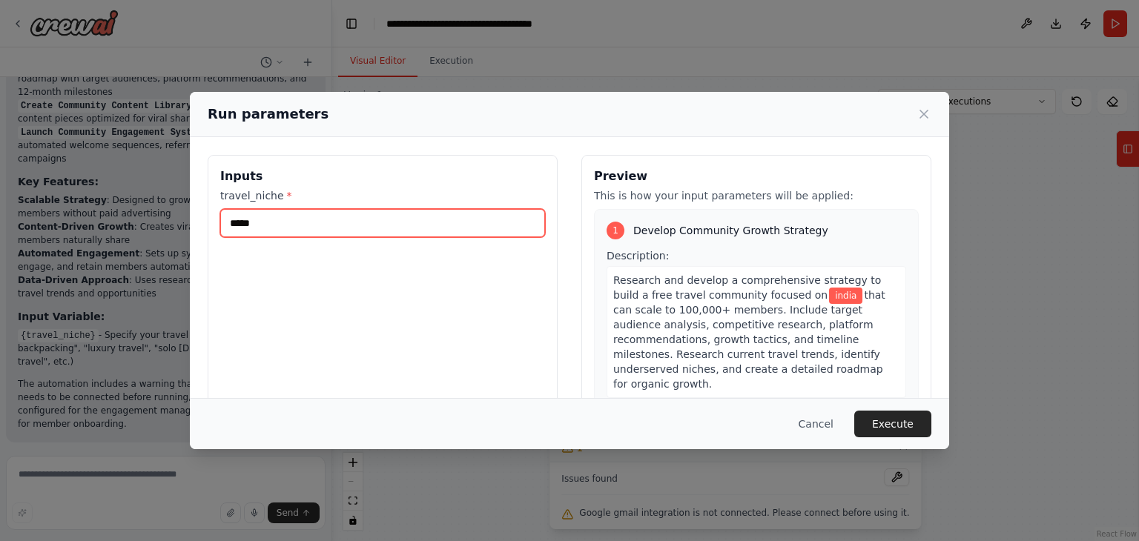
click at [355, 215] on input "*****" at bounding box center [382, 223] width 325 height 28
type input "*"
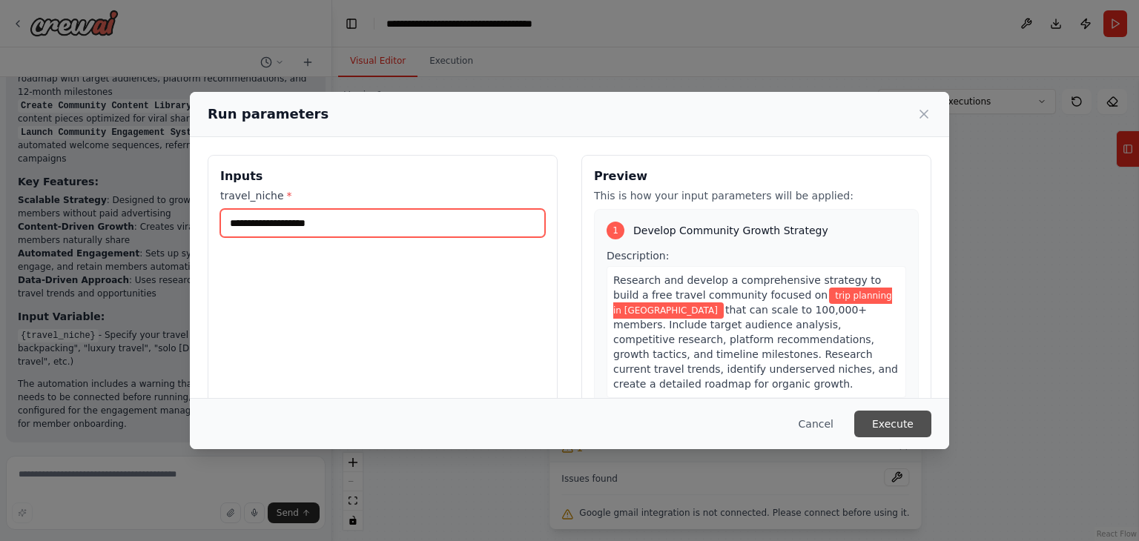
type input "**********"
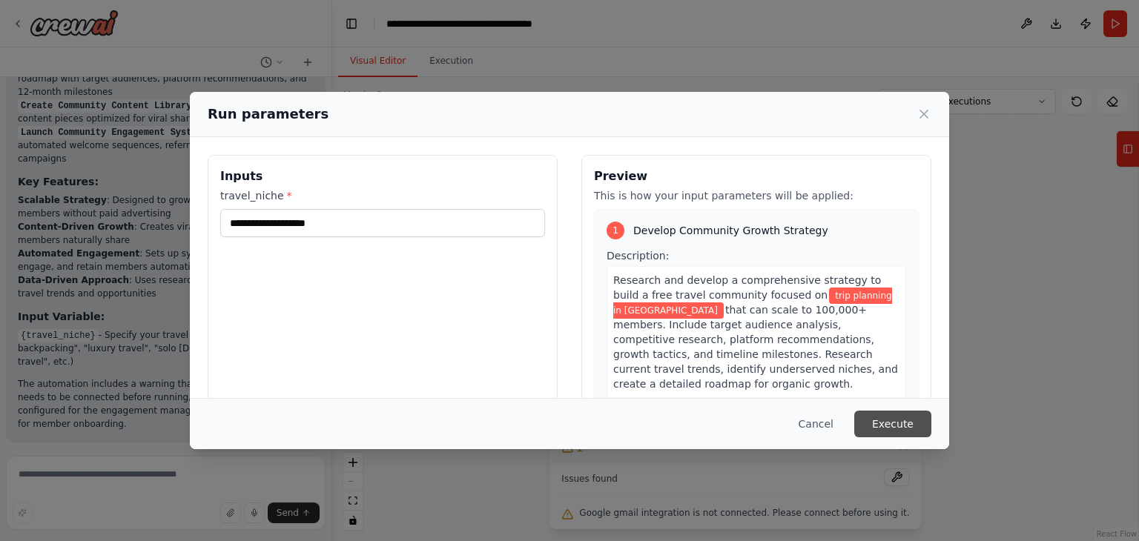
click at [888, 420] on button "Execute" at bounding box center [892, 424] width 77 height 27
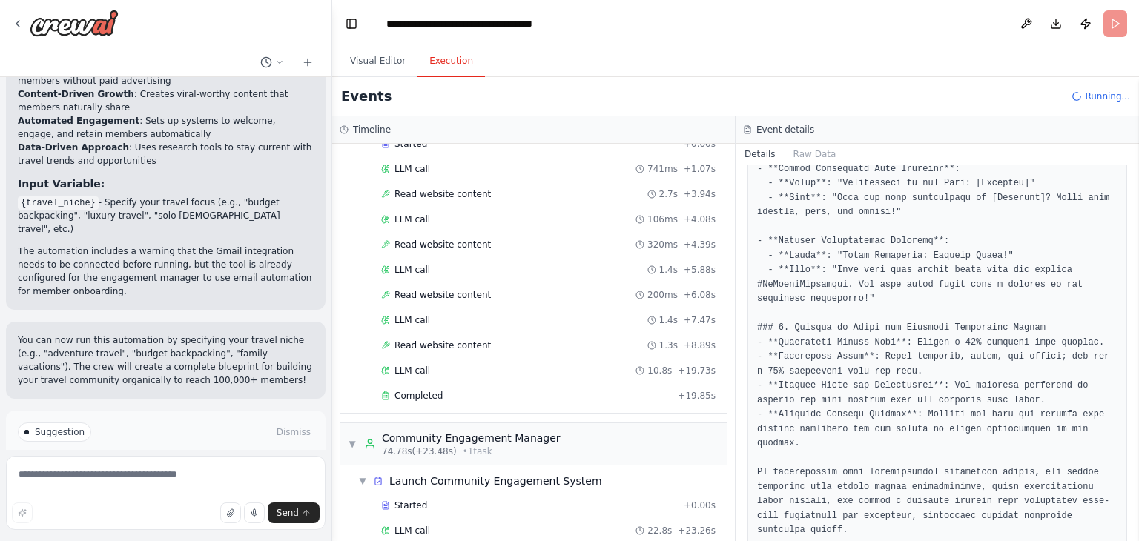
scroll to position [492, 0]
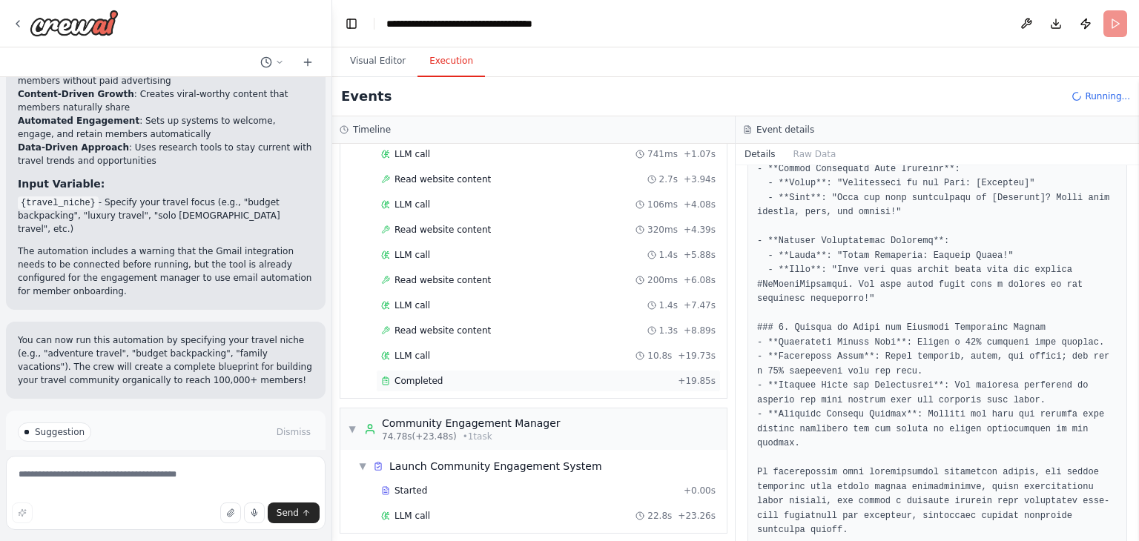
click at [432, 375] on span "Completed" at bounding box center [418, 381] width 48 height 12
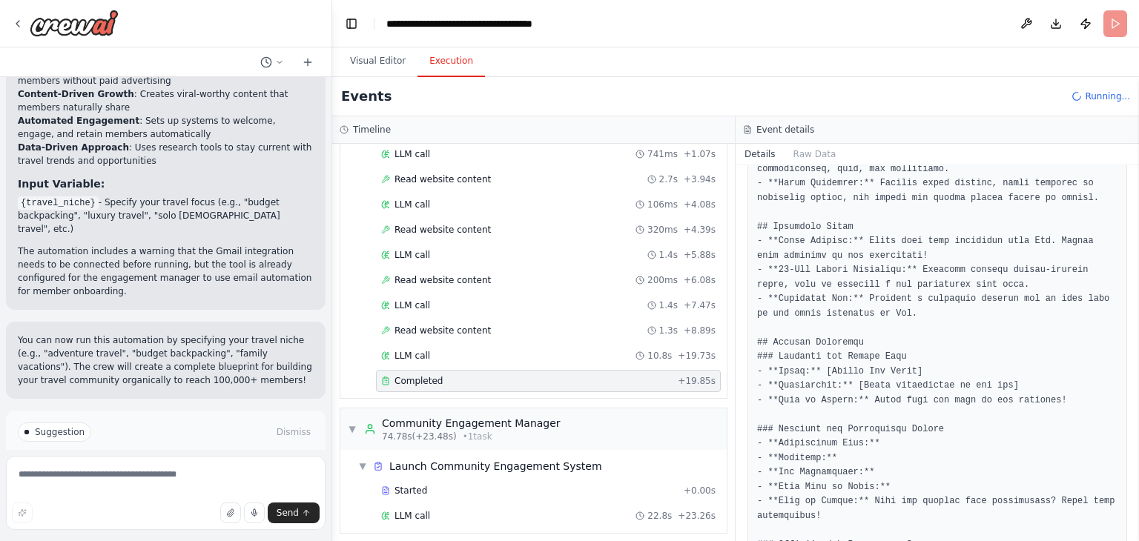
click at [155, 489] on span "Improve automation" at bounding box center [172, 495] width 90 height 12
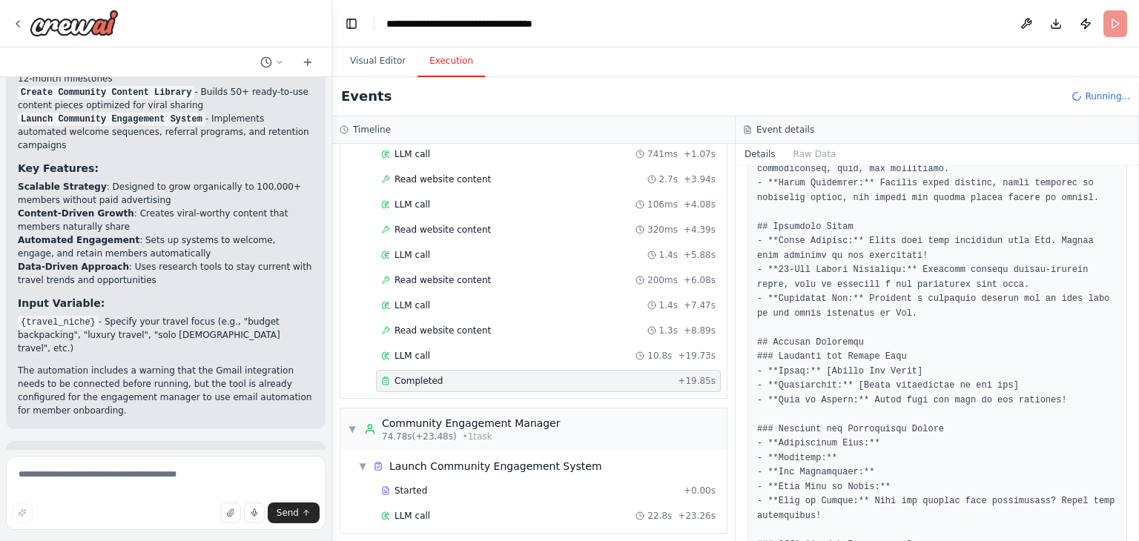
scroll to position [1361, 0]
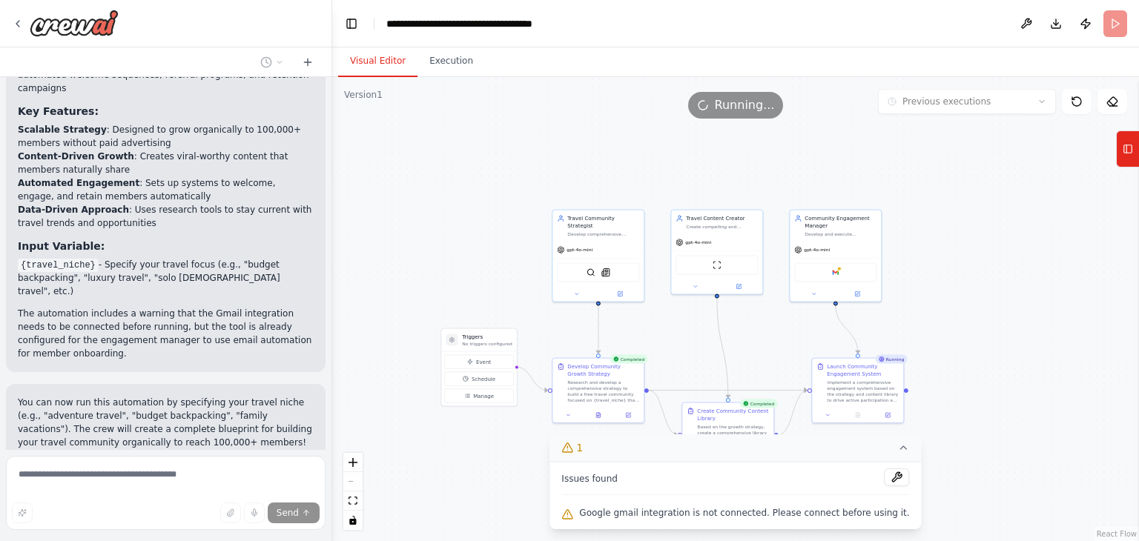
click at [378, 57] on button "Visual Editor" at bounding box center [377, 61] width 79 height 31
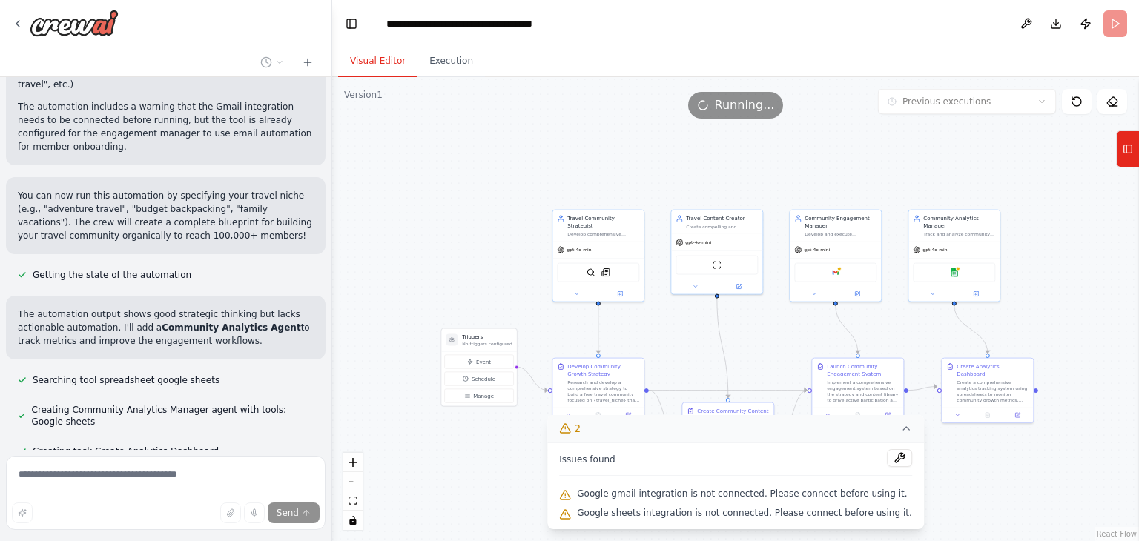
scroll to position [1598, 0]
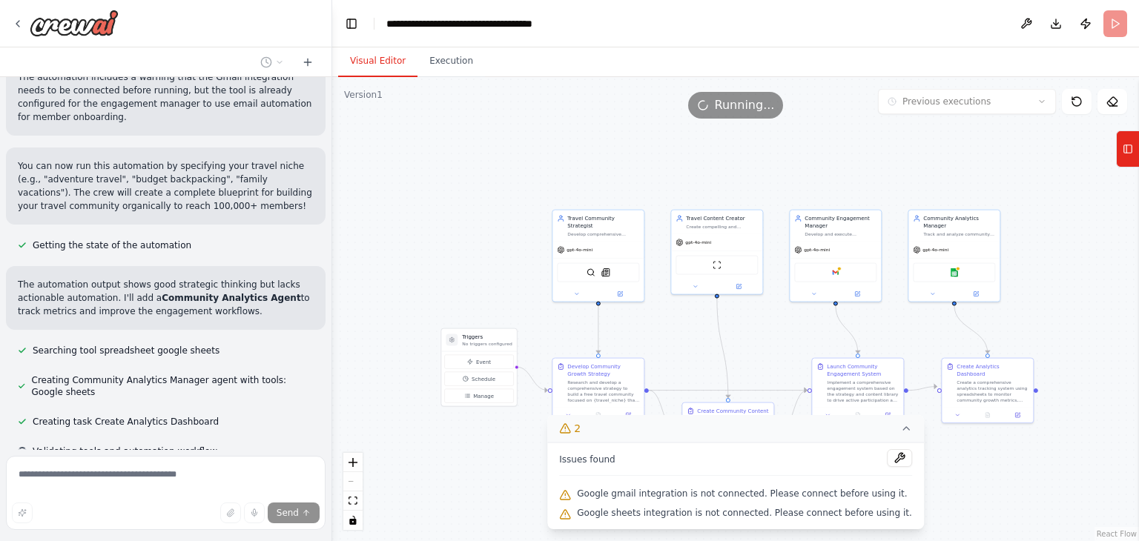
click at [480, 465] on div ".deletable-edge-delete-btn { width: 20px; height: 20px; border: 0px solid #ffff…" at bounding box center [735, 309] width 807 height 464
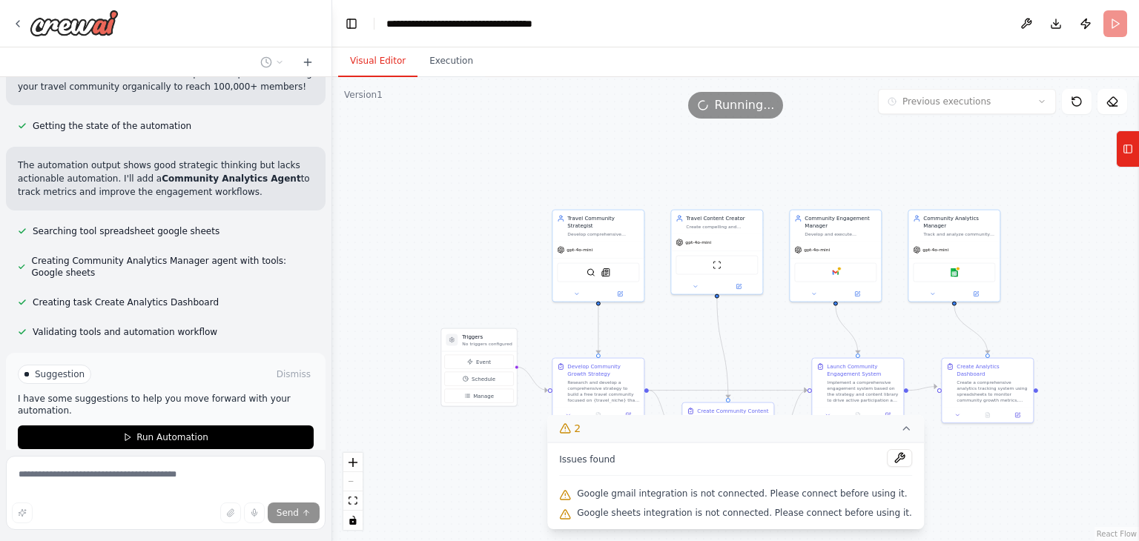
click at [900, 431] on icon at bounding box center [906, 429] width 12 height 12
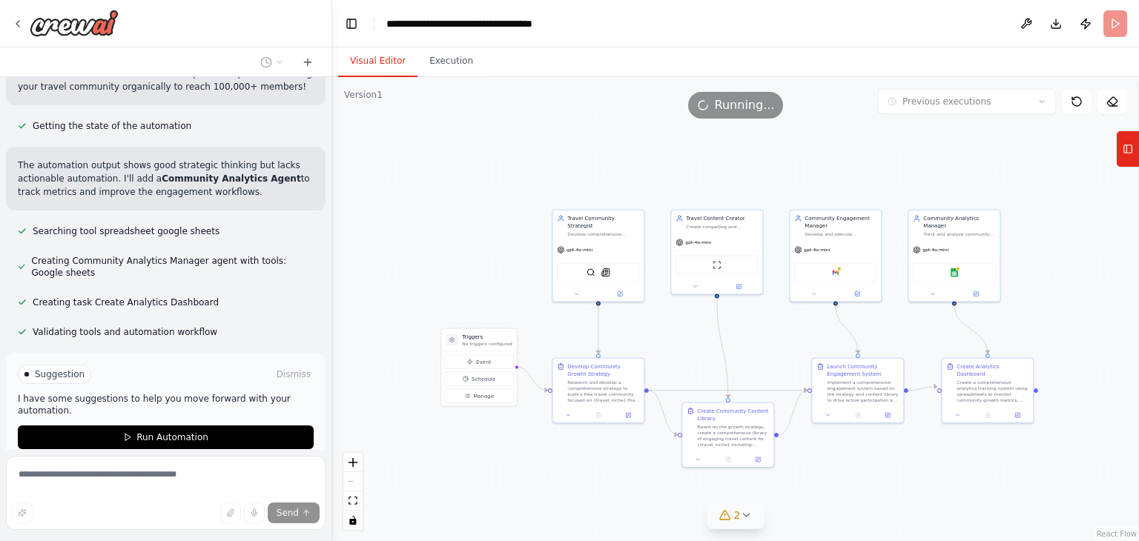
click at [732, 515] on div "2" at bounding box center [729, 515] width 21 height 15
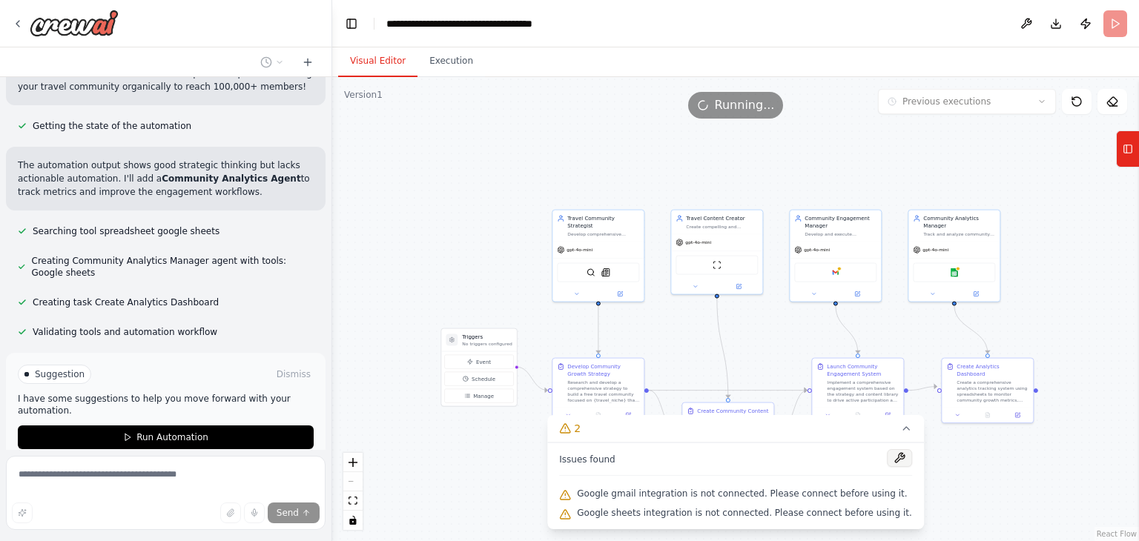
click at [887, 457] on button at bounding box center [899, 458] width 25 height 18
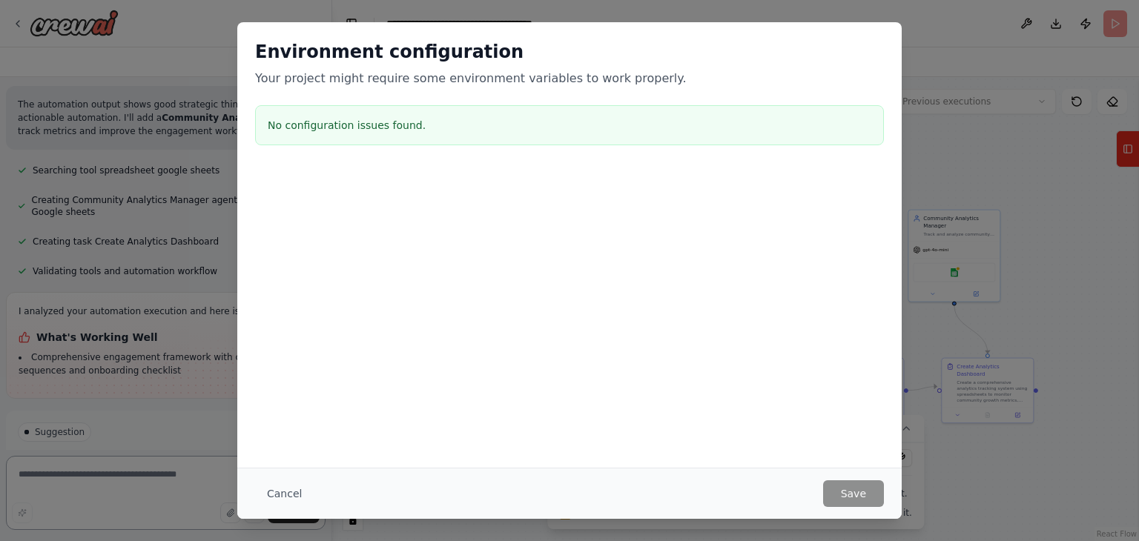
scroll to position [1791, 0]
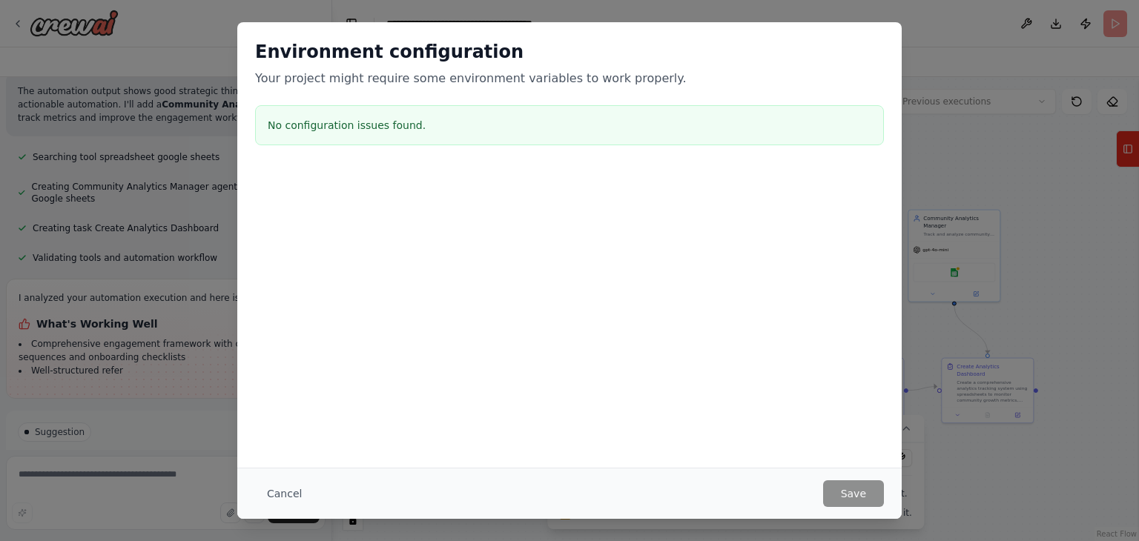
click at [1042, 386] on div "Environment configuration Your project might require some environment variables…" at bounding box center [569, 270] width 1139 height 541
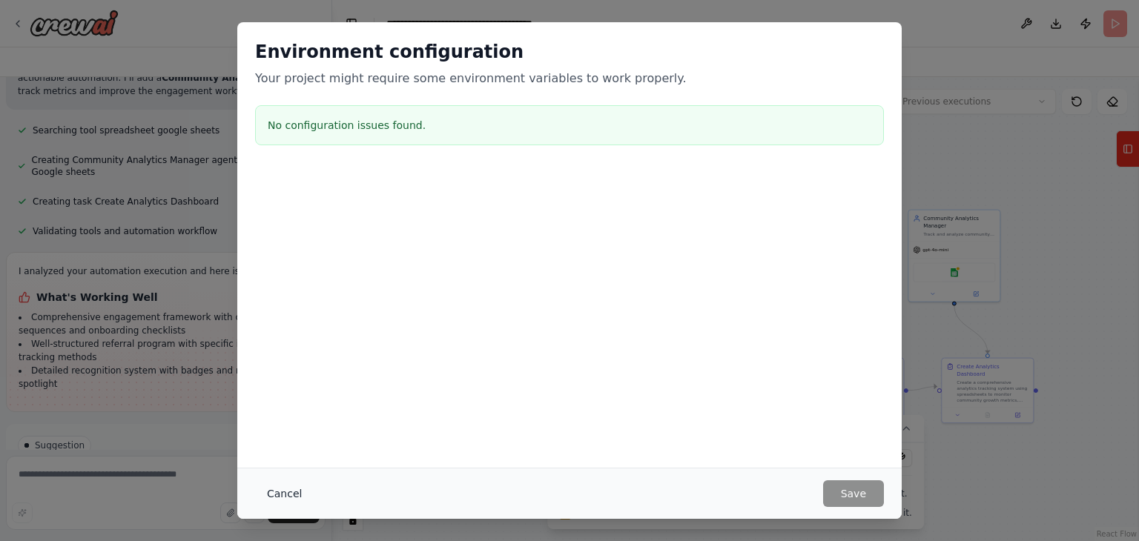
scroll to position [1831, 0]
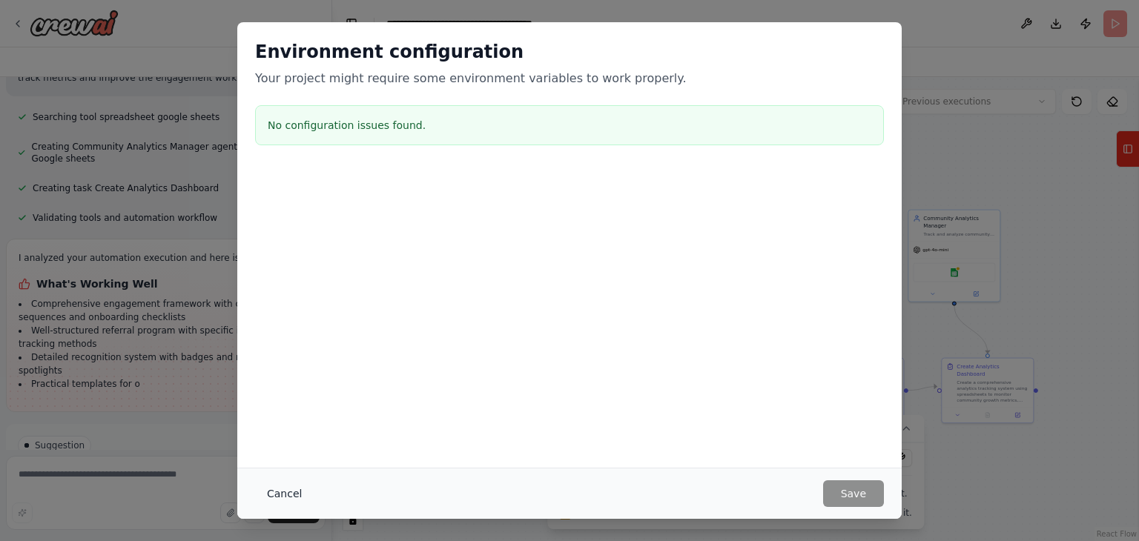
click at [276, 495] on button "Cancel" at bounding box center [284, 493] width 59 height 27
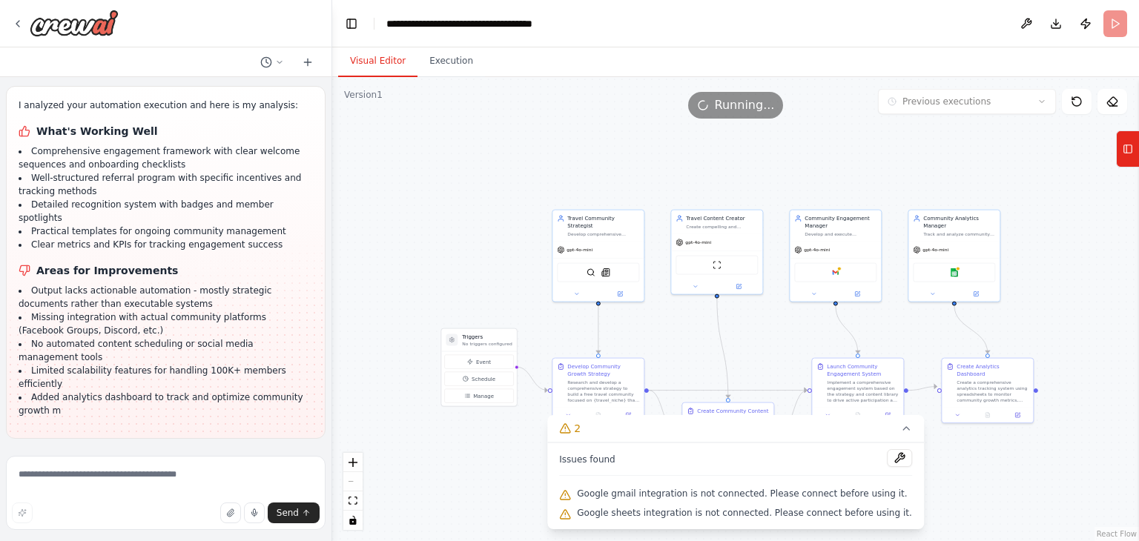
scroll to position [1997, 0]
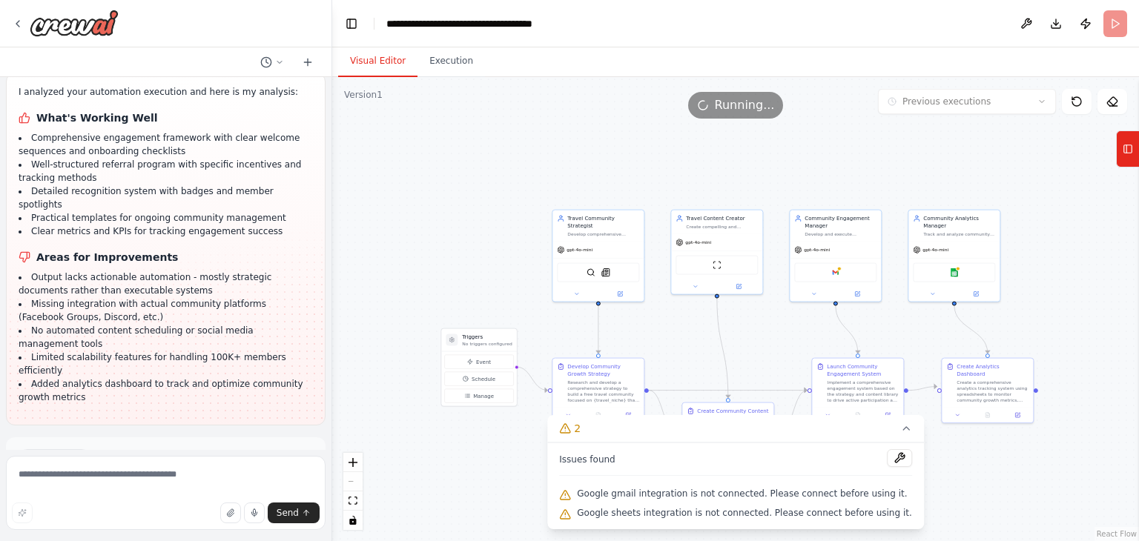
click at [184, 516] on span "Run Automation" at bounding box center [172, 522] width 72 height 12
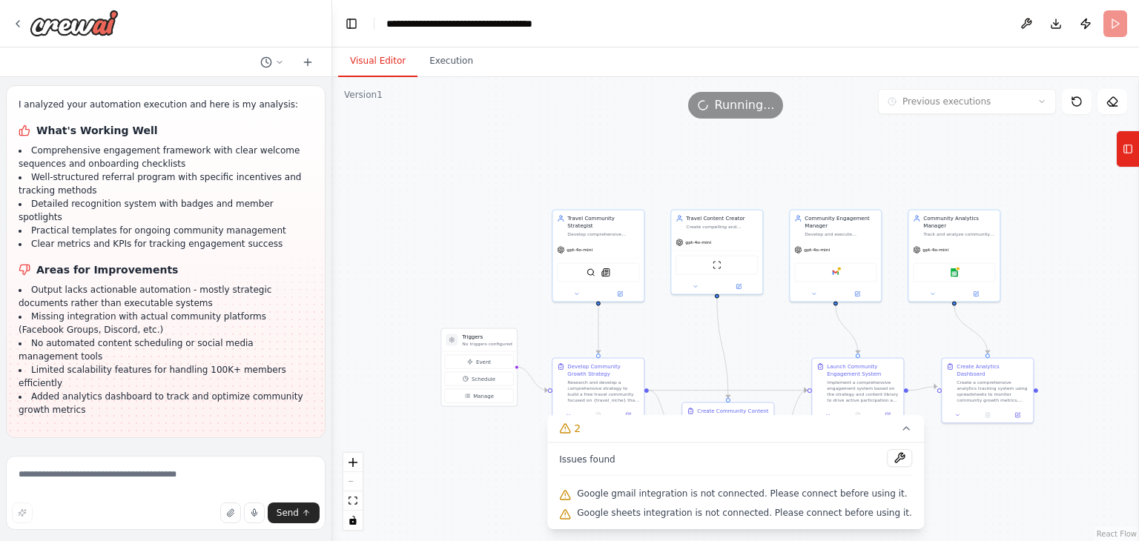
scroll to position [1877, 0]
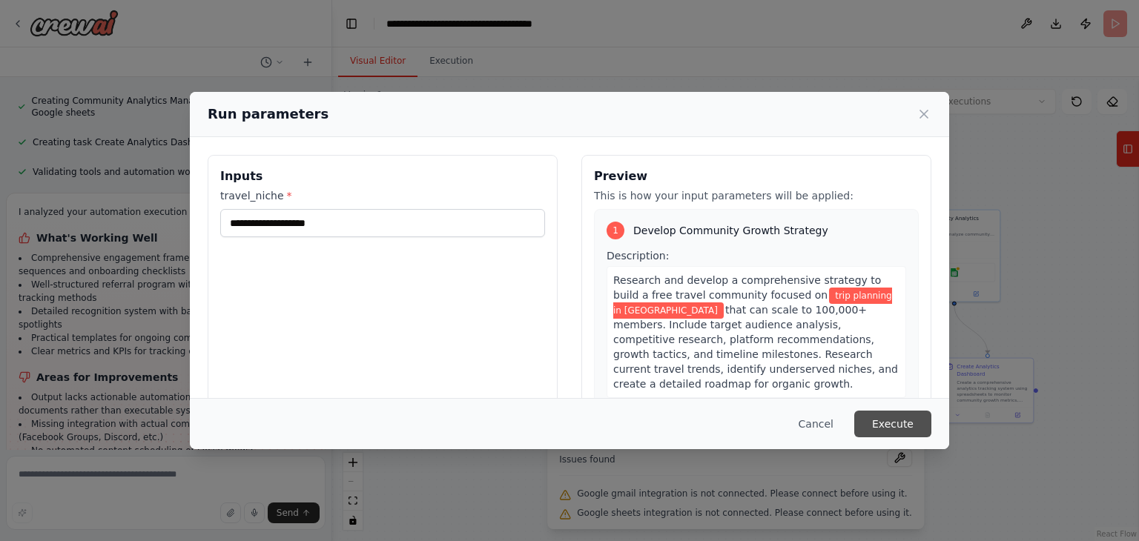
click at [896, 429] on button "Execute" at bounding box center [892, 424] width 77 height 27
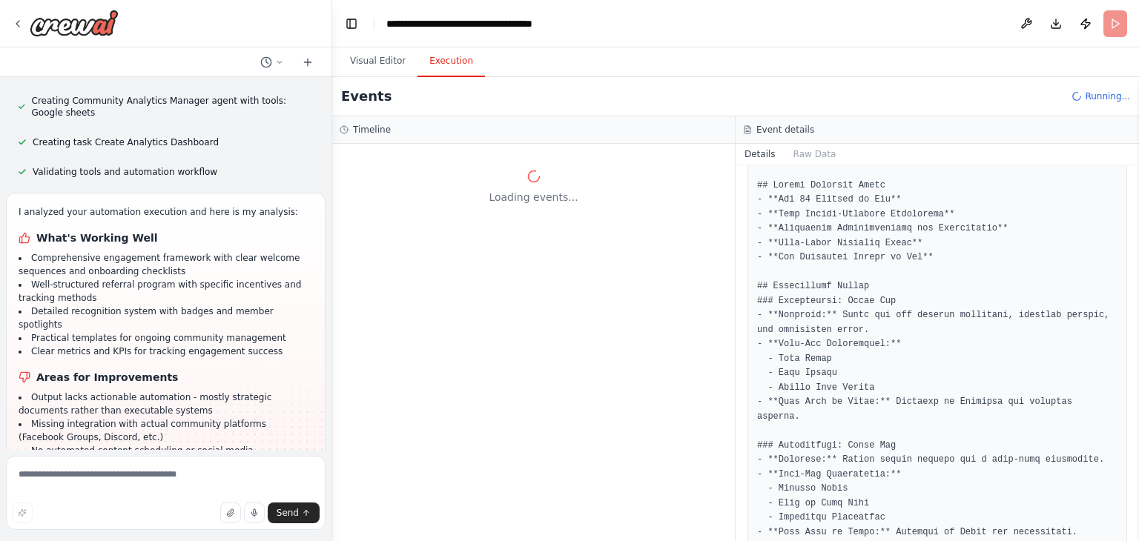
scroll to position [611, 0]
click at [806, 150] on button "Raw Data" at bounding box center [814, 154] width 61 height 21
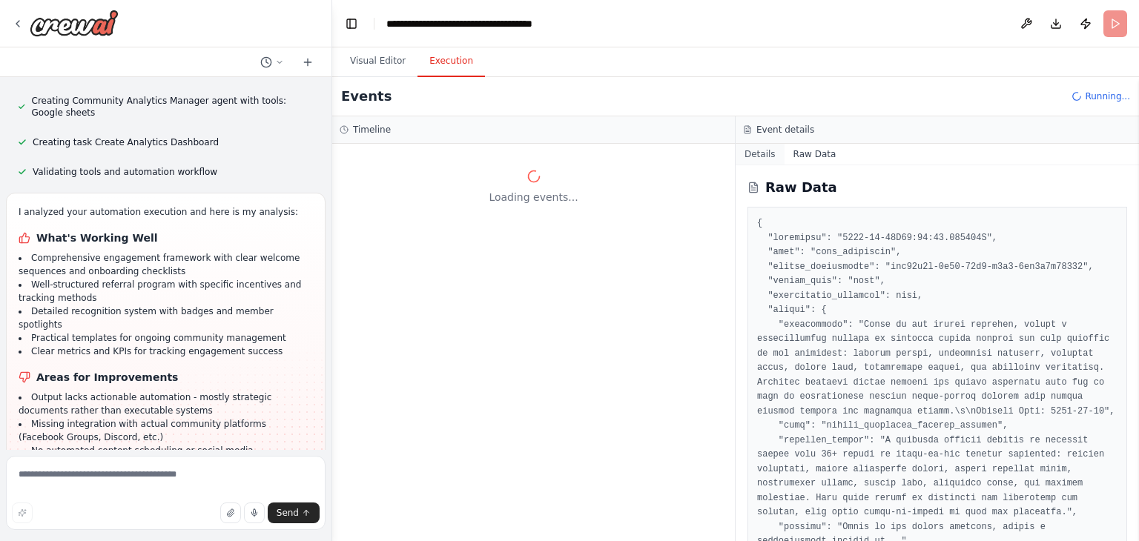
click at [754, 152] on button "Details" at bounding box center [759, 154] width 49 height 21
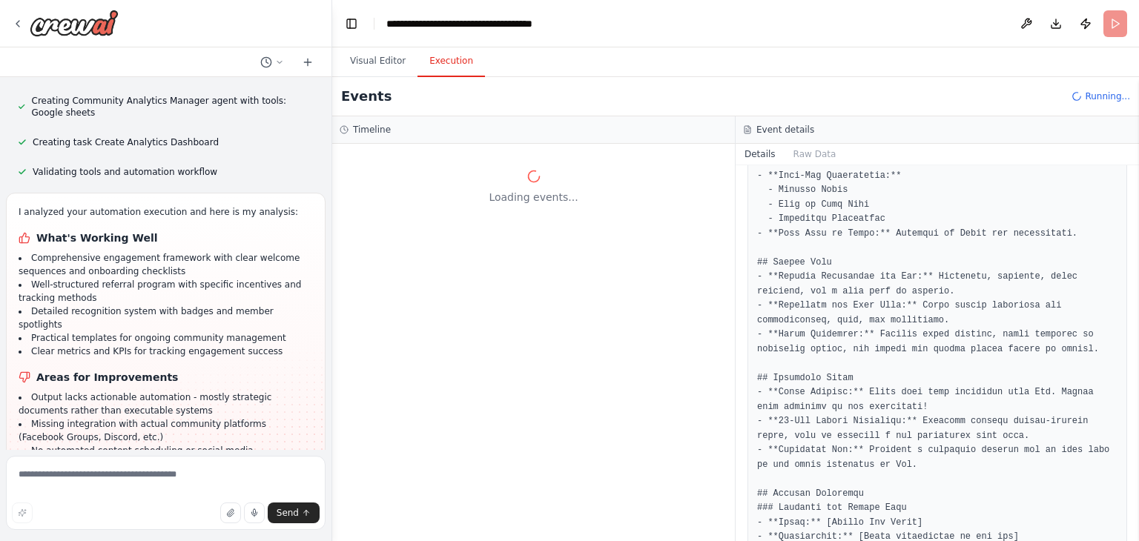
scroll to position [1997, 0]
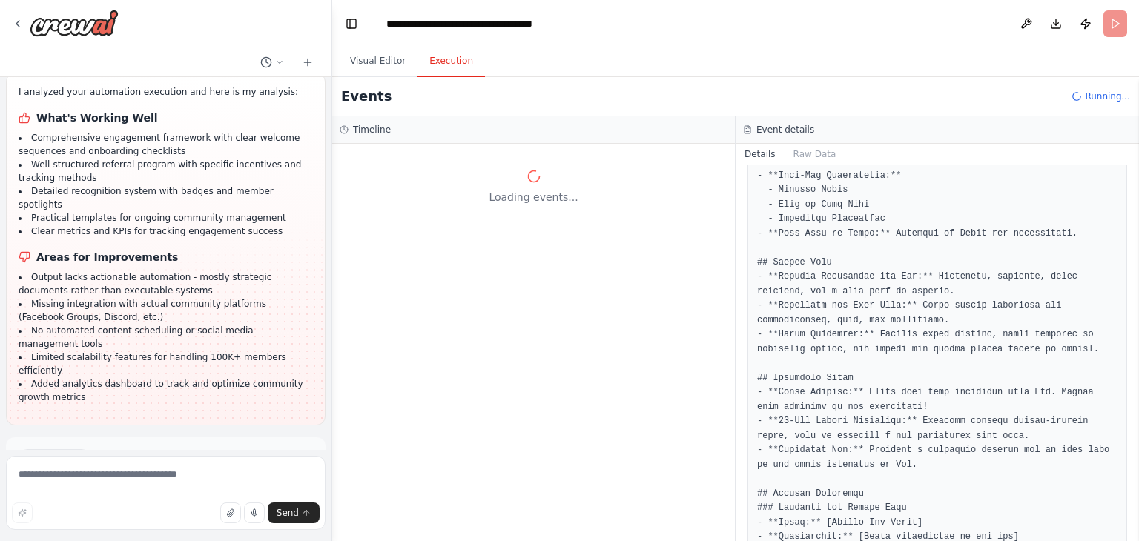
click at [171, 516] on span "Improve automation" at bounding box center [172, 522] width 90 height 12
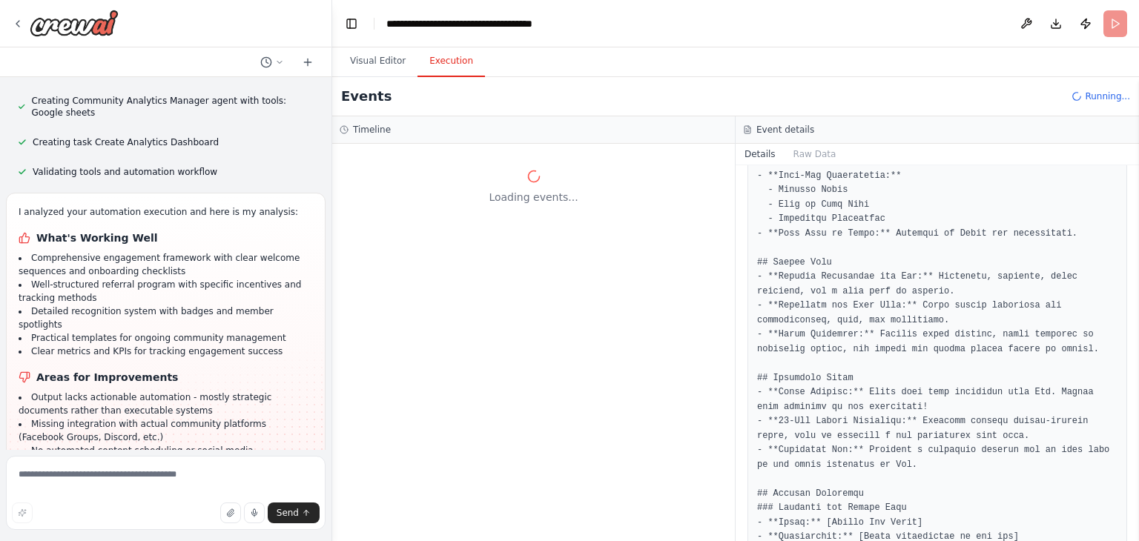
scroll to position [1935, 0]
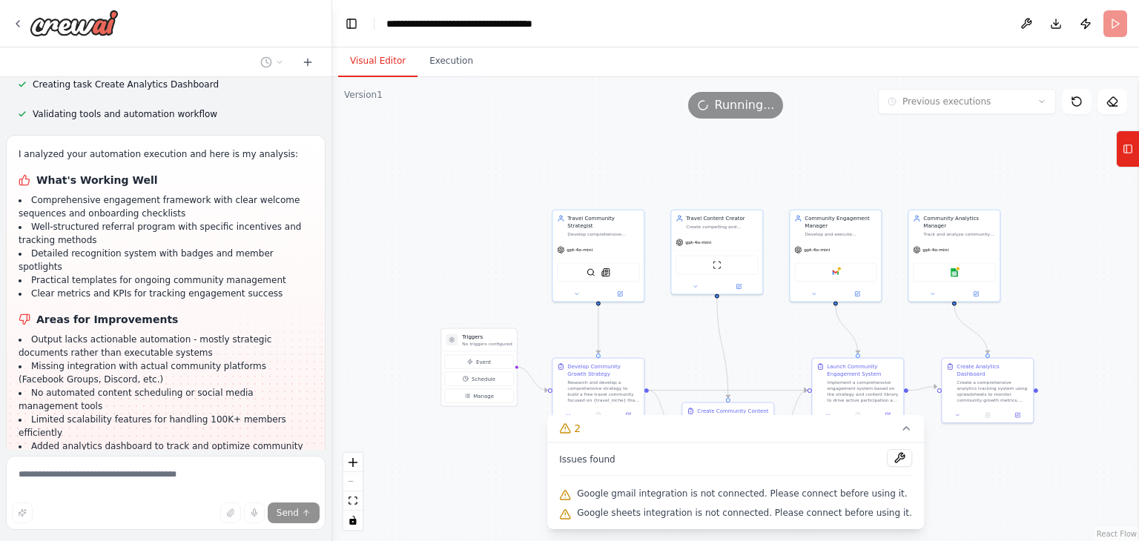
click at [353, 62] on button "Visual Editor" at bounding box center [377, 61] width 79 height 31
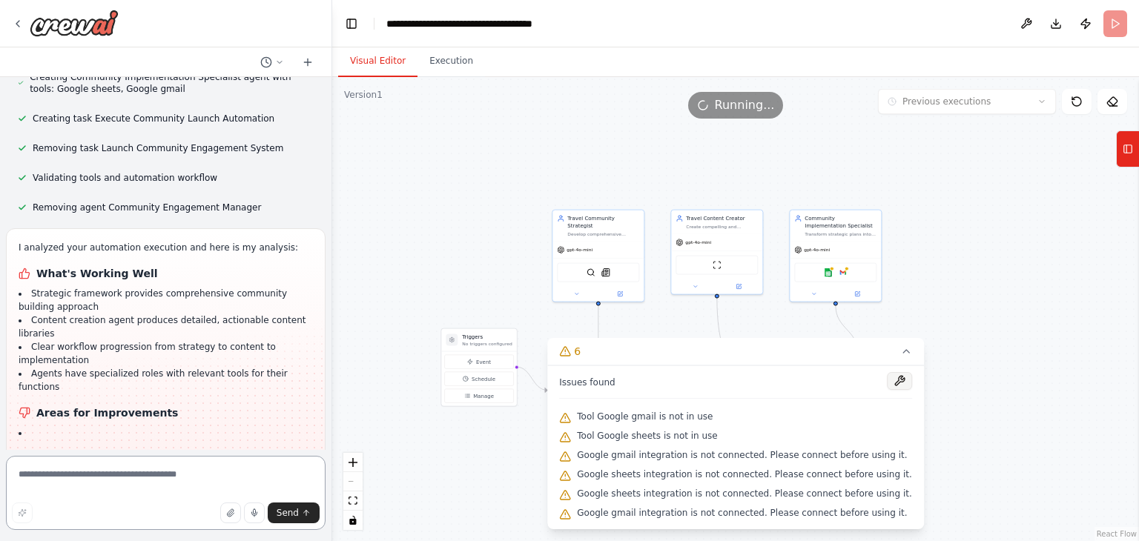
scroll to position [2596, 0]
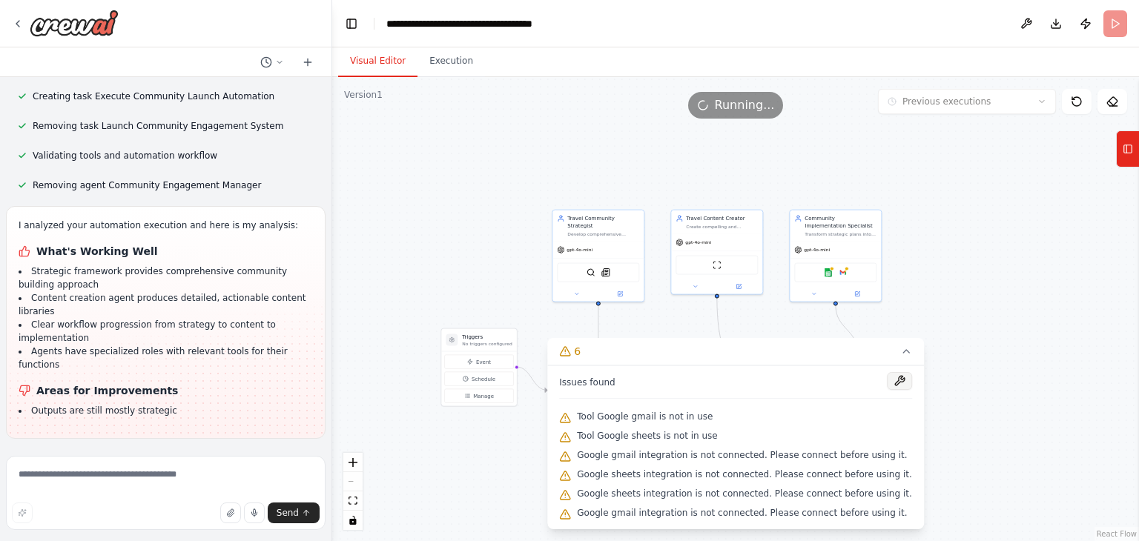
click at [887, 383] on button at bounding box center [899, 381] width 25 height 18
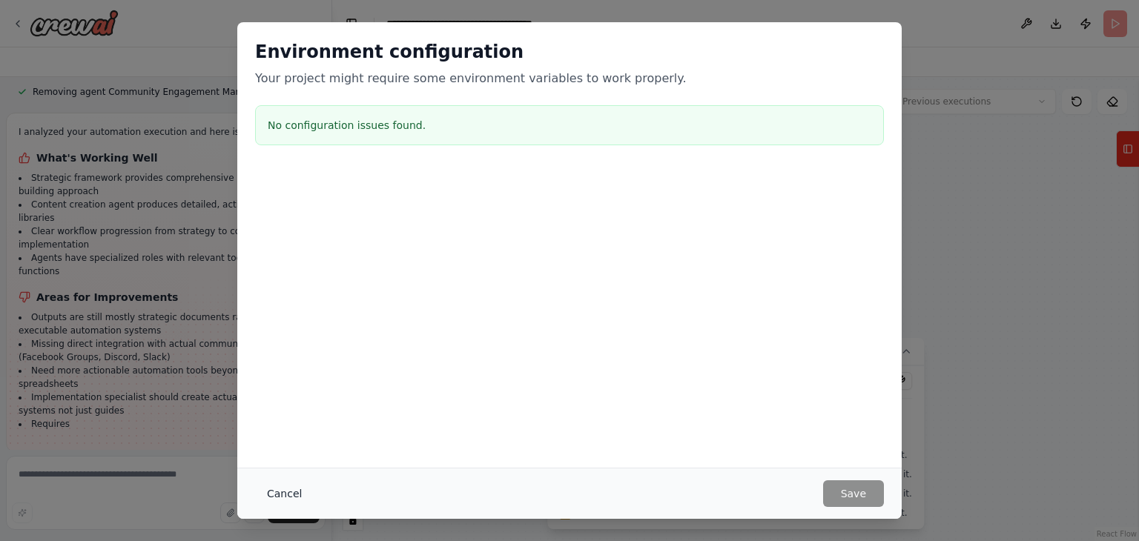
scroll to position [2703, 0]
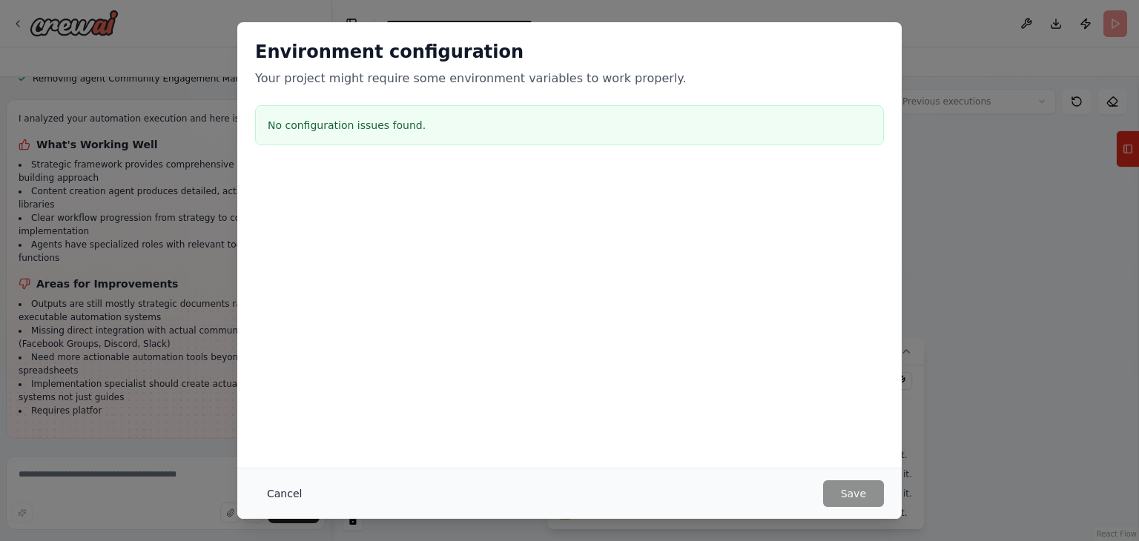
click at [280, 499] on button "Cancel" at bounding box center [284, 493] width 59 height 27
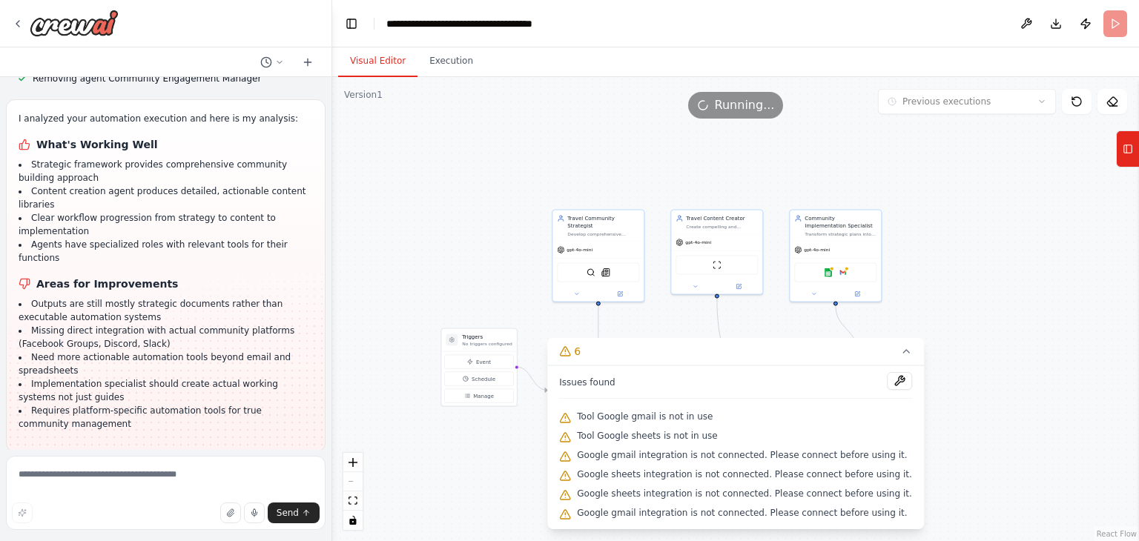
scroll to position [2716, 0]
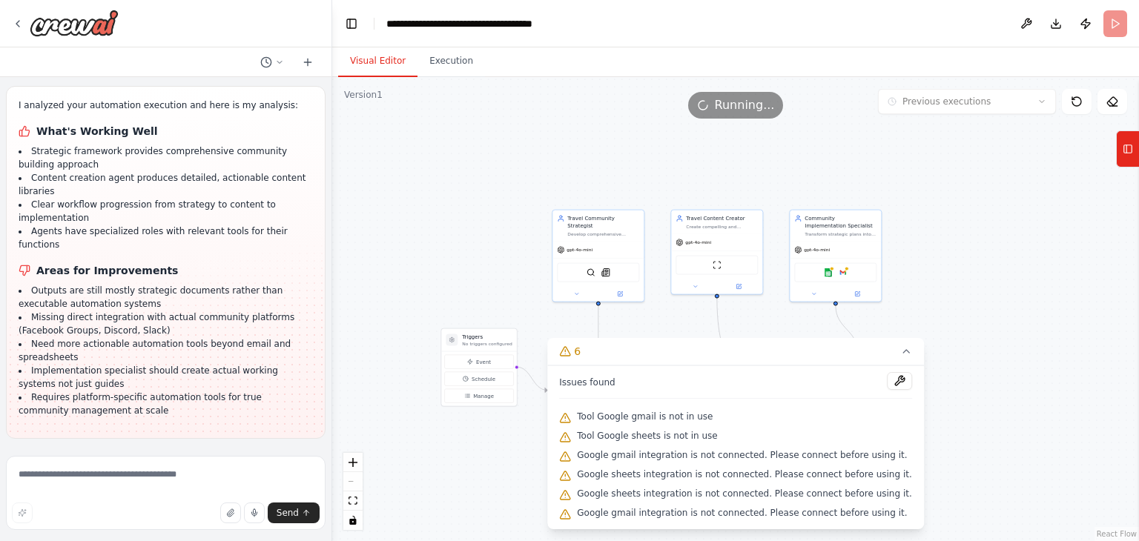
click at [119, 523] on button "Run Automation" at bounding box center [166, 535] width 296 height 24
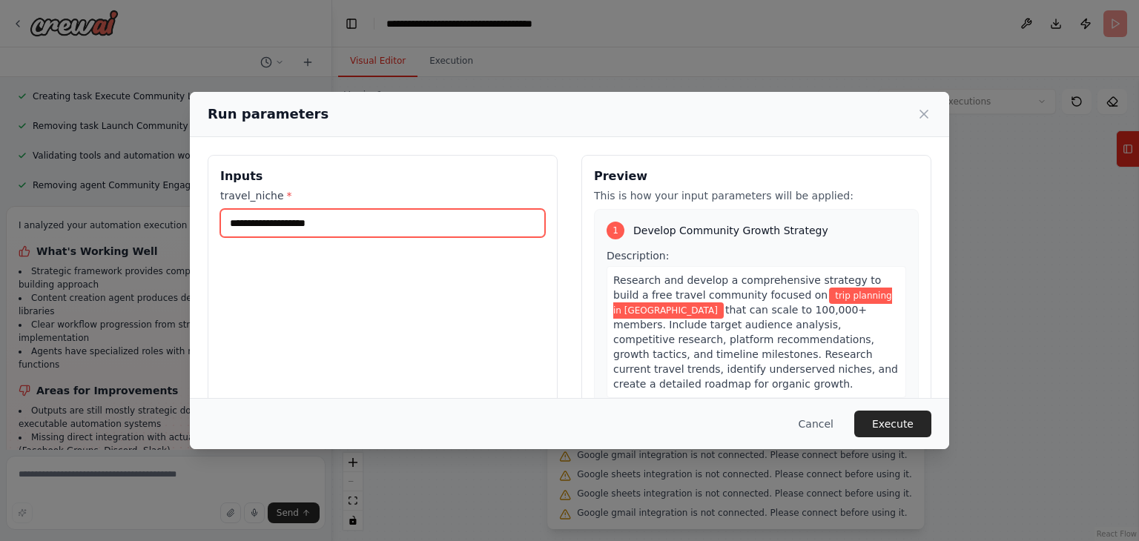
click at [346, 225] on input "**********" at bounding box center [382, 223] width 325 height 28
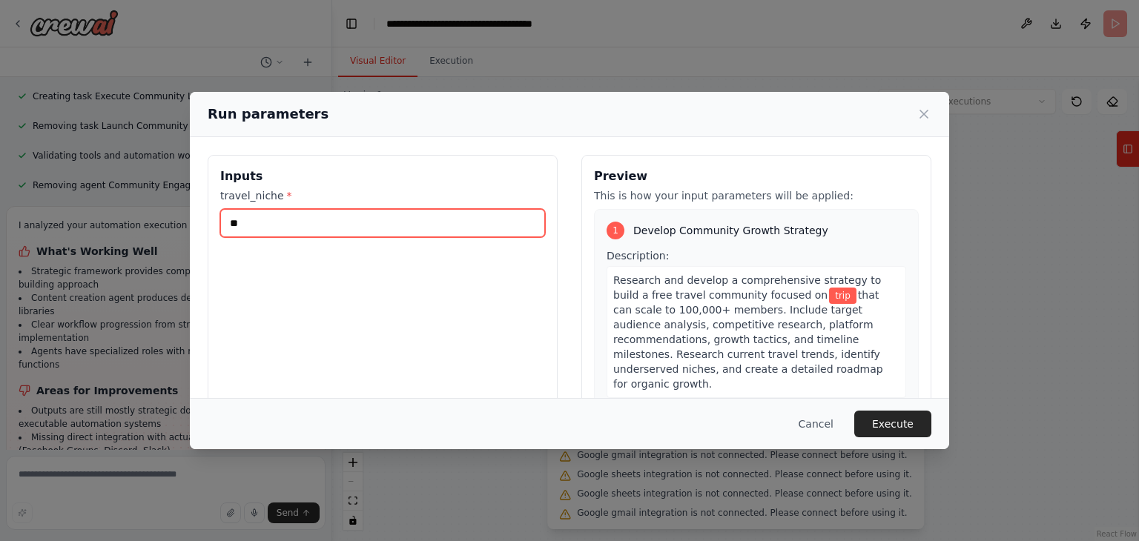
type input "*"
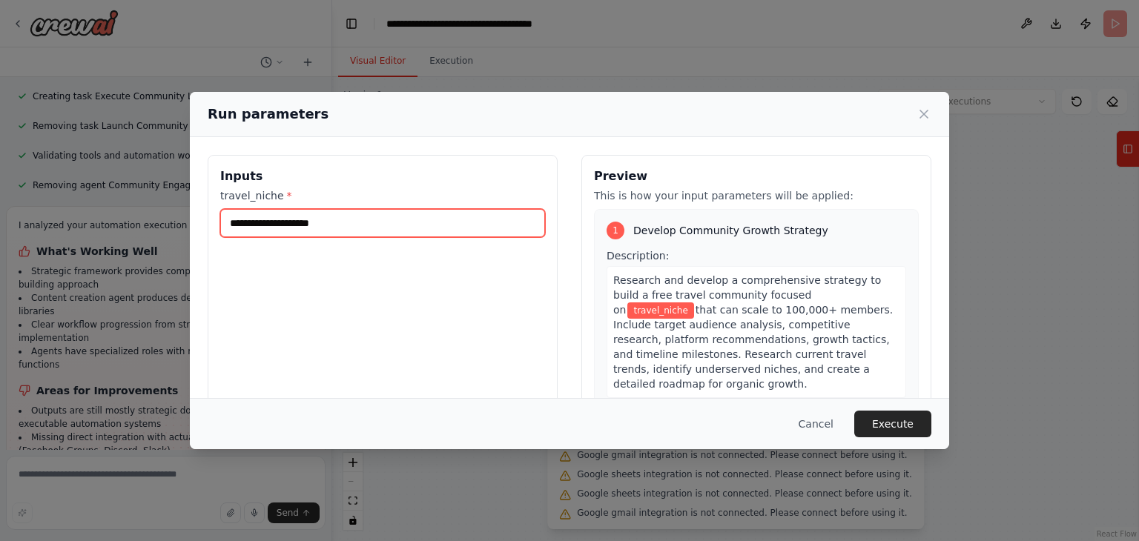
type input "*"
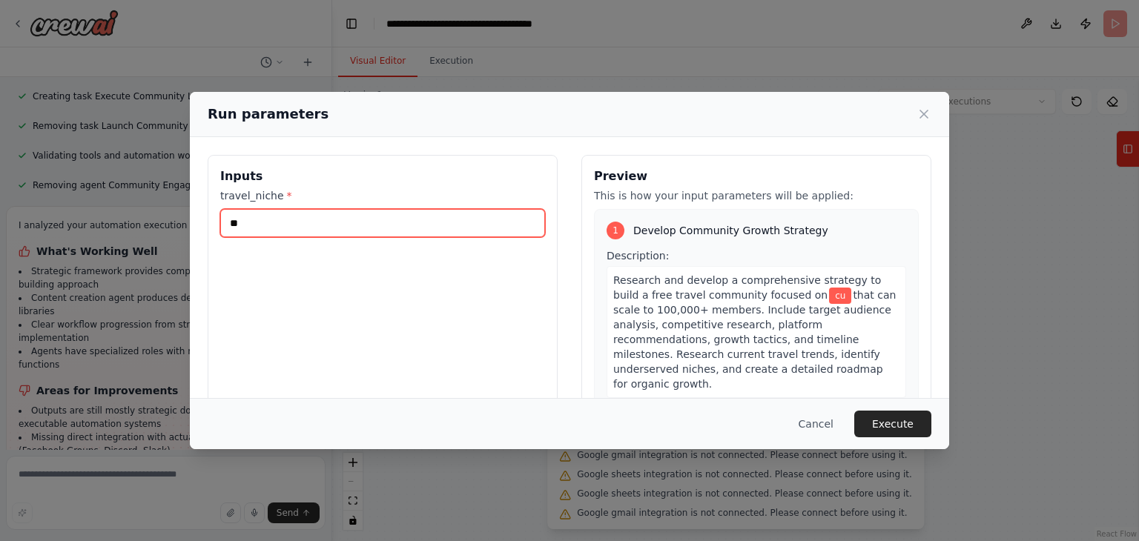
type input "*"
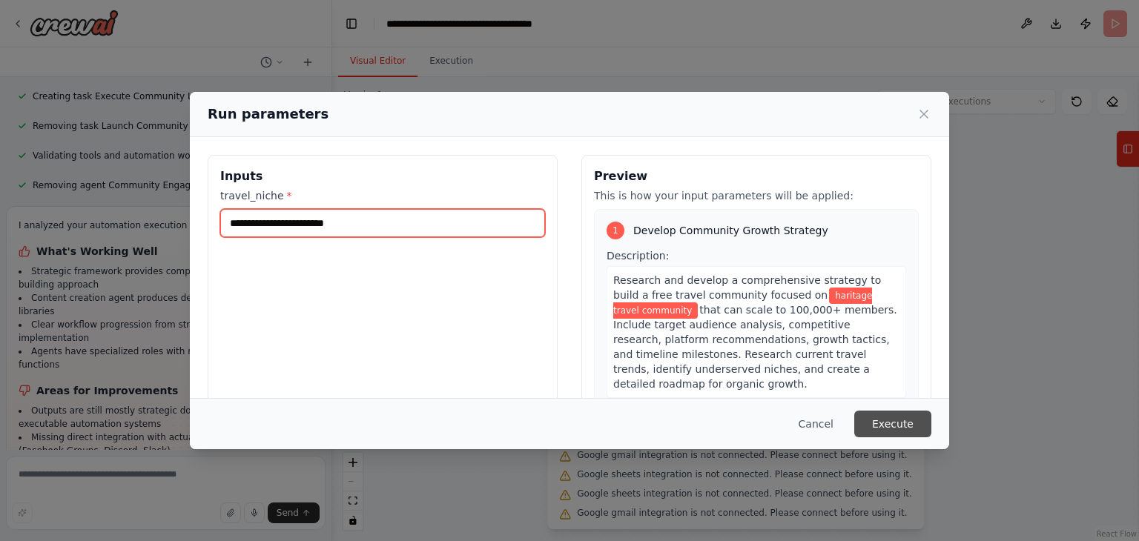
type input "**********"
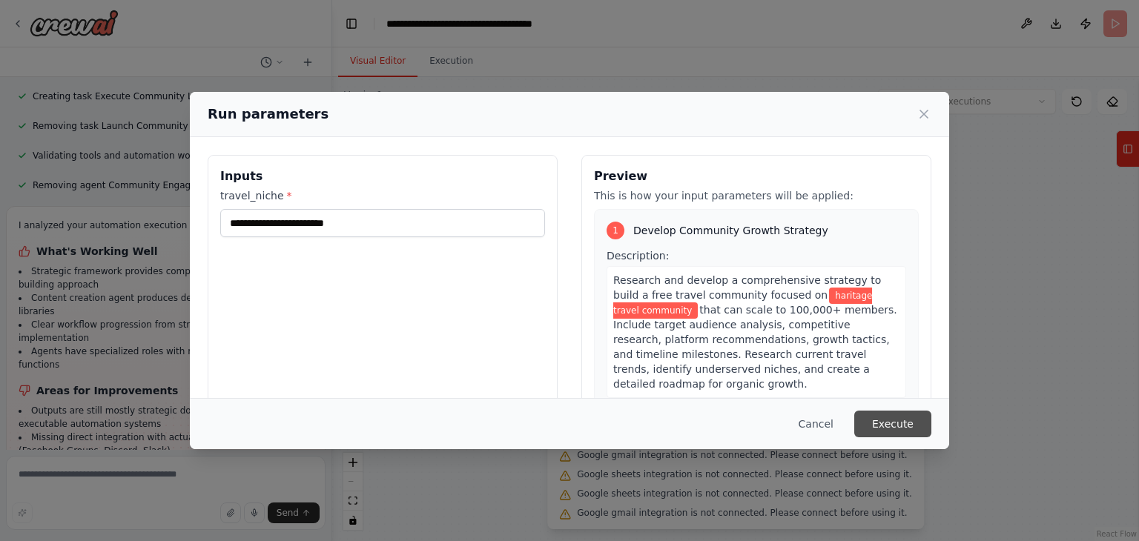
click at [904, 426] on button "Execute" at bounding box center [892, 424] width 77 height 27
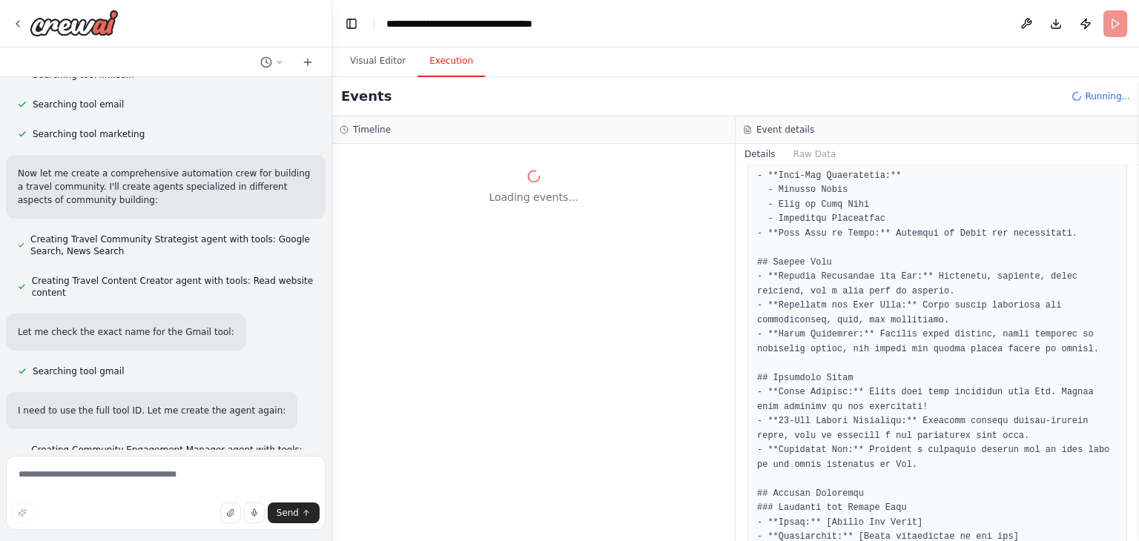
scroll to position [0, 0]
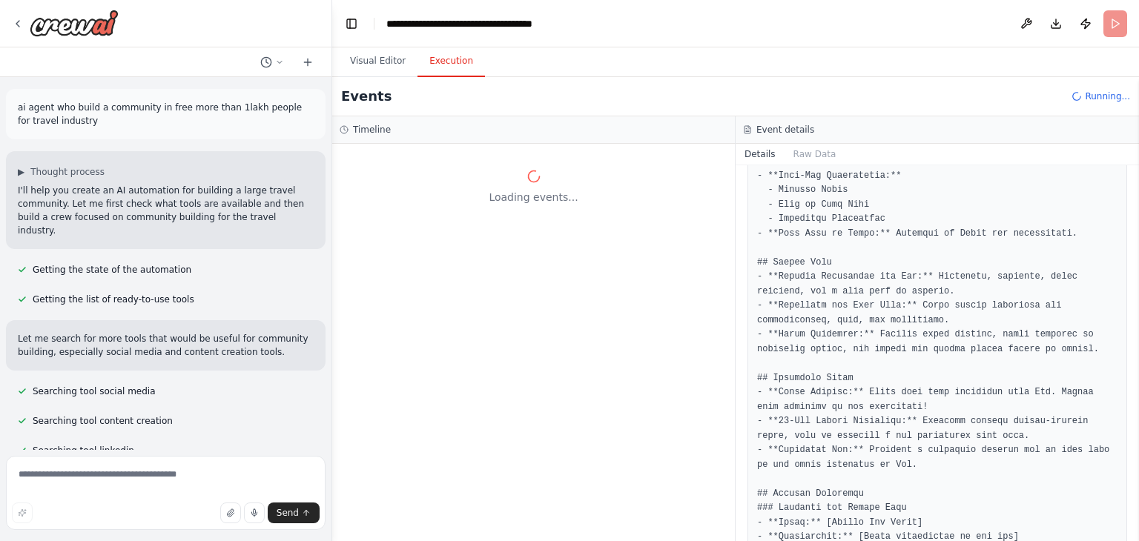
click at [596, 154] on div "Loading events..." at bounding box center [534, 186] width 388 height 71
